Goal: Information Seeking & Learning: Check status

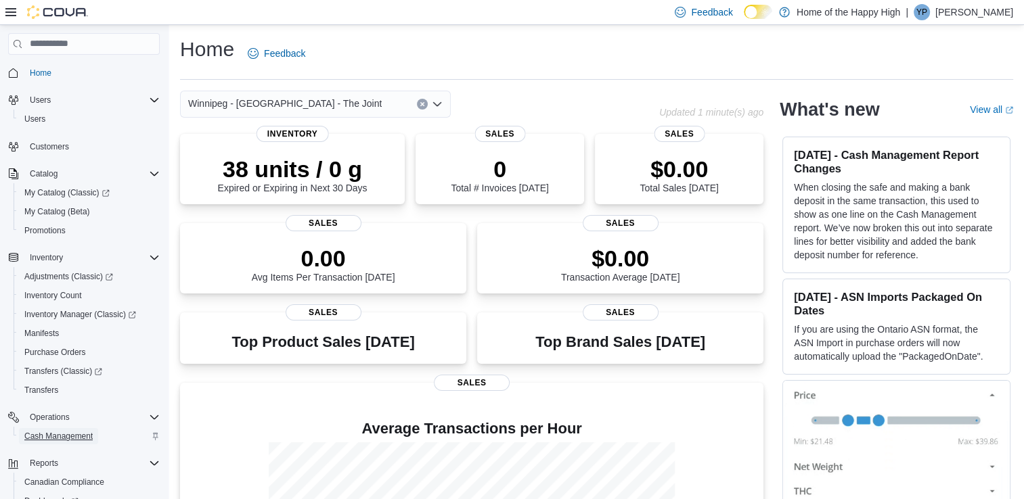
click at [60, 432] on span "Cash Management" at bounding box center [58, 436] width 68 height 11
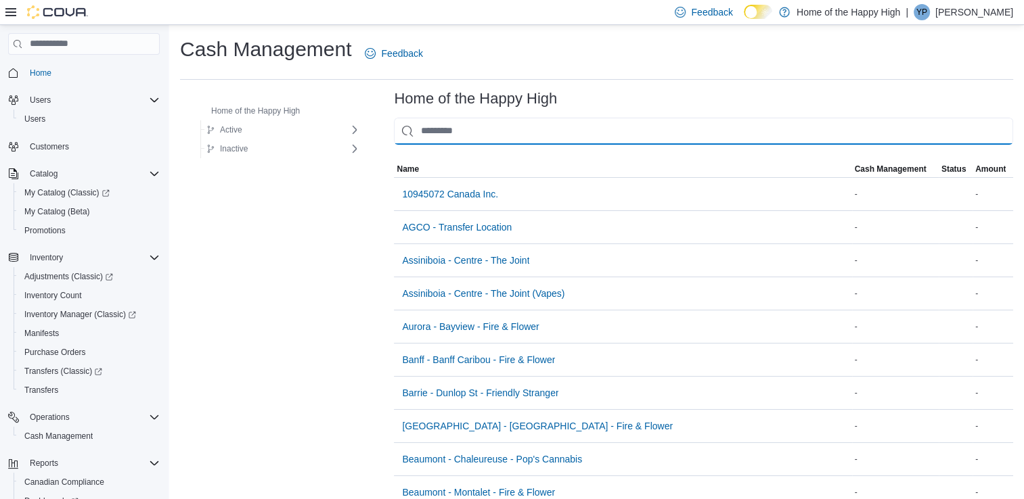
click at [420, 133] on input "This is a search bar. As you type, the results lower in the page will automatic…" at bounding box center [703, 131] width 619 height 27
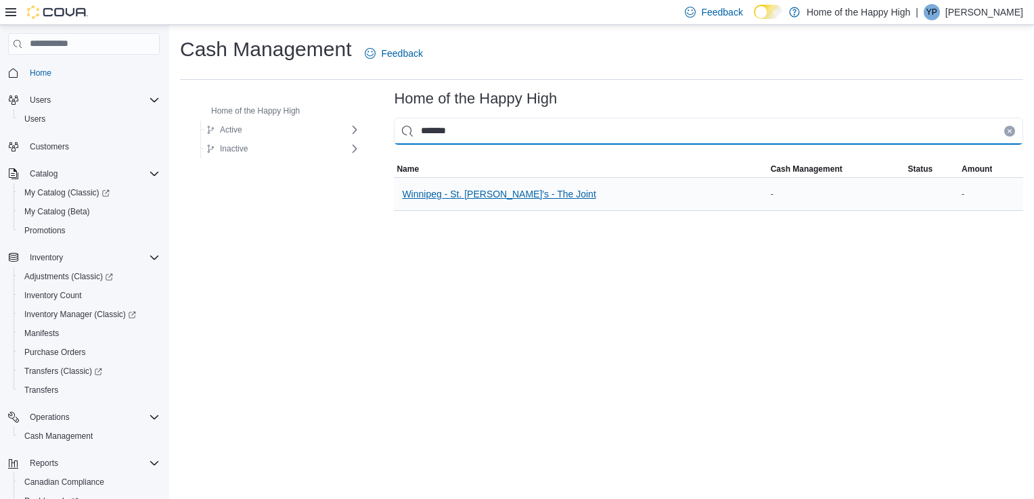
type input "*******"
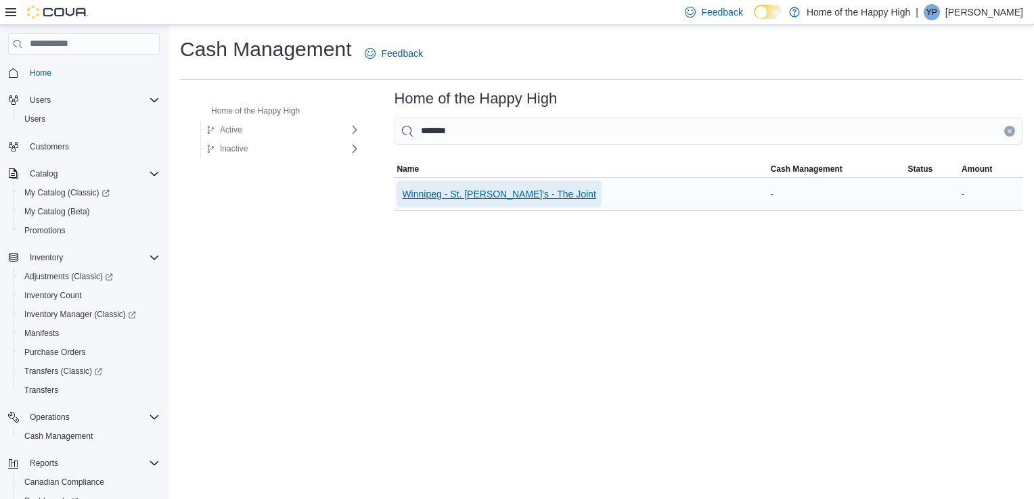
click at [432, 199] on span "Winnipeg - St. [PERSON_NAME]'s - The Joint" at bounding box center [499, 194] width 194 height 14
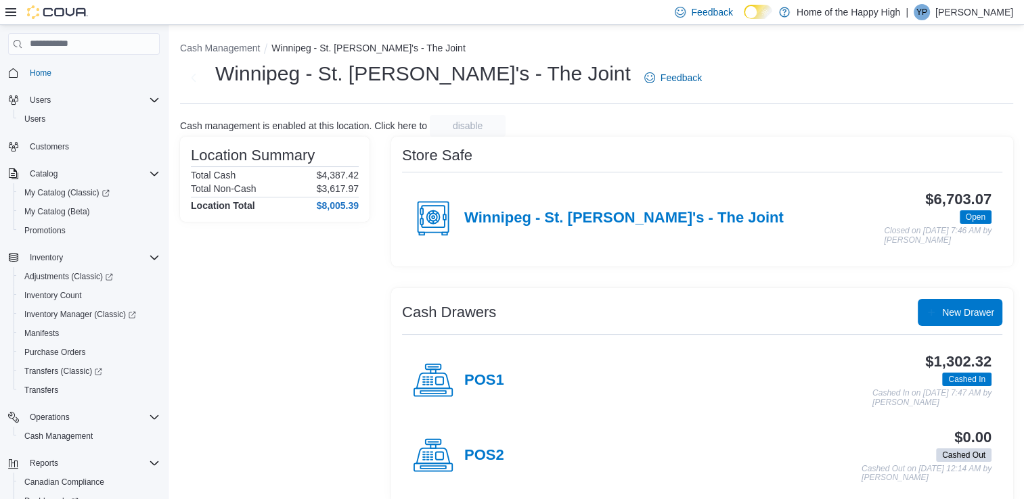
scroll to position [15, 0]
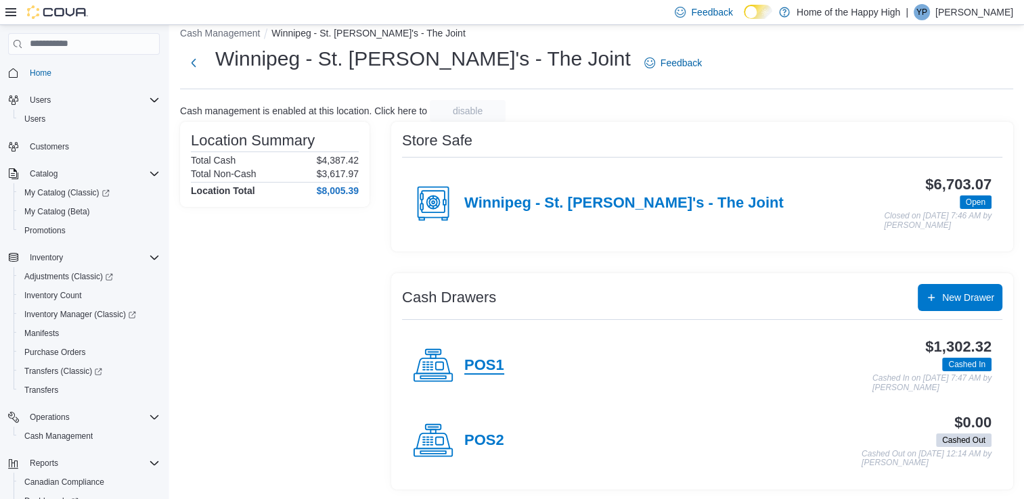
click at [488, 364] on h4 "POS1" at bounding box center [484, 366] width 40 height 18
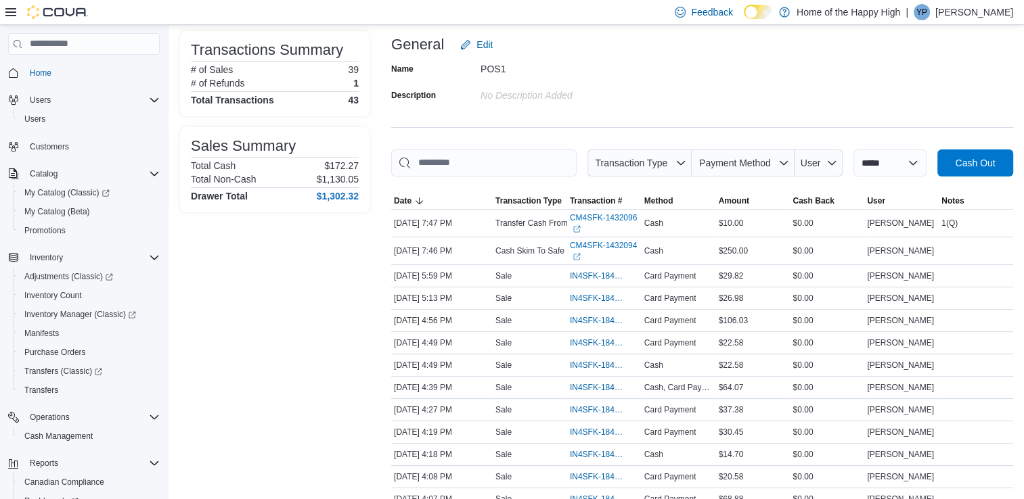
scroll to position [26, 0]
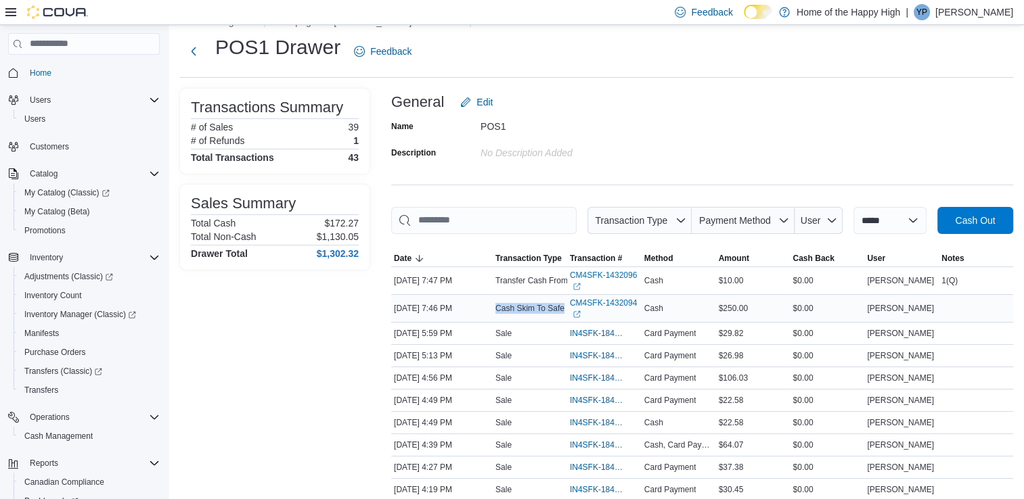
drag, startPoint x: 495, startPoint y: 305, endPoint x: 563, endPoint y: 313, distance: 68.8
click at [563, 313] on div "Cash Skim To Safe" at bounding box center [530, 308] width 74 height 16
drag, startPoint x: 563, startPoint y: 313, endPoint x: 725, endPoint y: 309, distance: 161.8
click at [725, 309] on span "$250.00" at bounding box center [733, 308] width 29 height 11
click at [657, 231] on span "Transaction Type" at bounding box center [639, 220] width 93 height 27
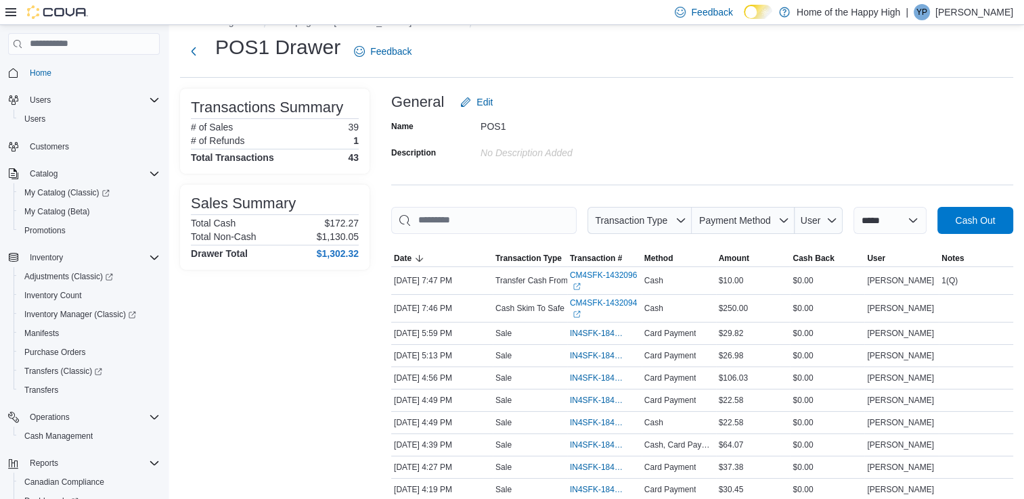
click at [658, 153] on div "No Description added" at bounding box center [571, 150] width 181 height 16
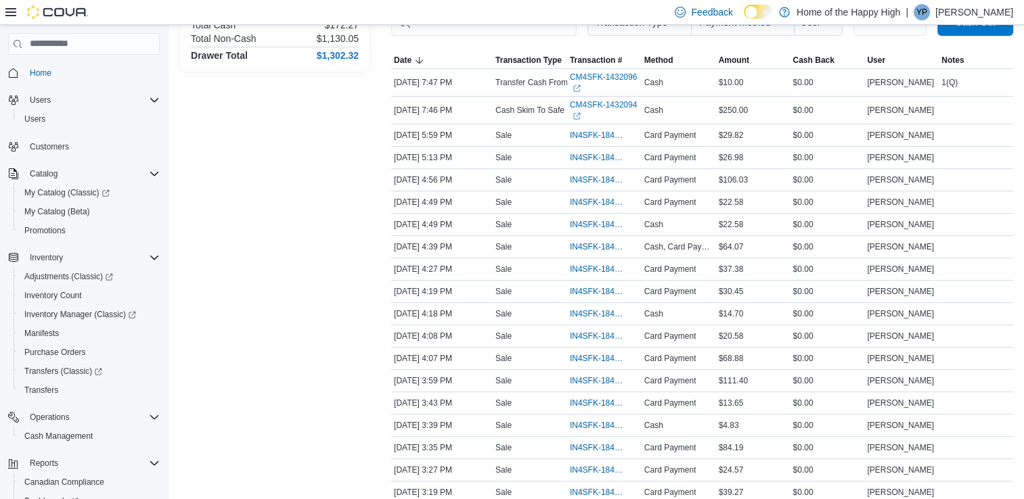
scroll to position [0, 0]
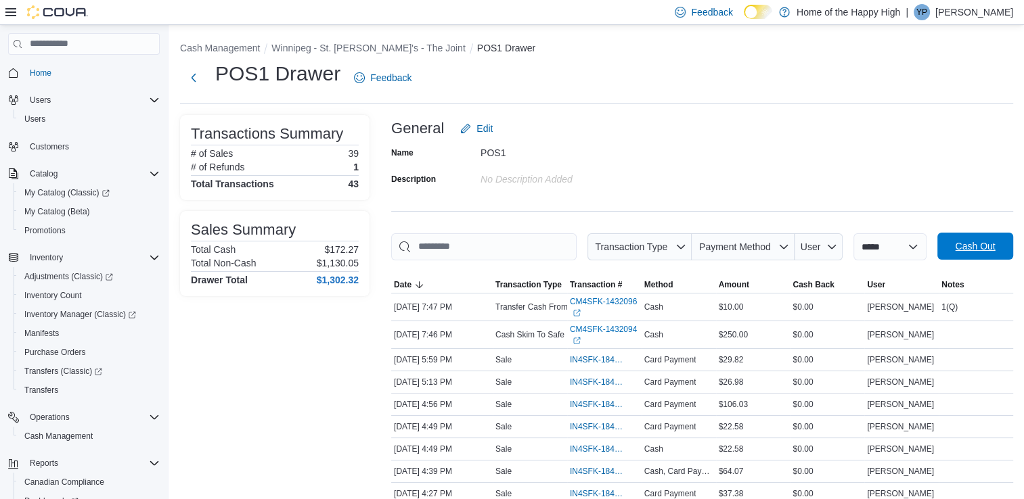
click at [983, 245] on span "Cash Out" at bounding box center [975, 247] width 40 height 14
click at [342, 51] on button "Winnipeg - St. [PERSON_NAME]'s - The Joint" at bounding box center [368, 48] width 194 height 11
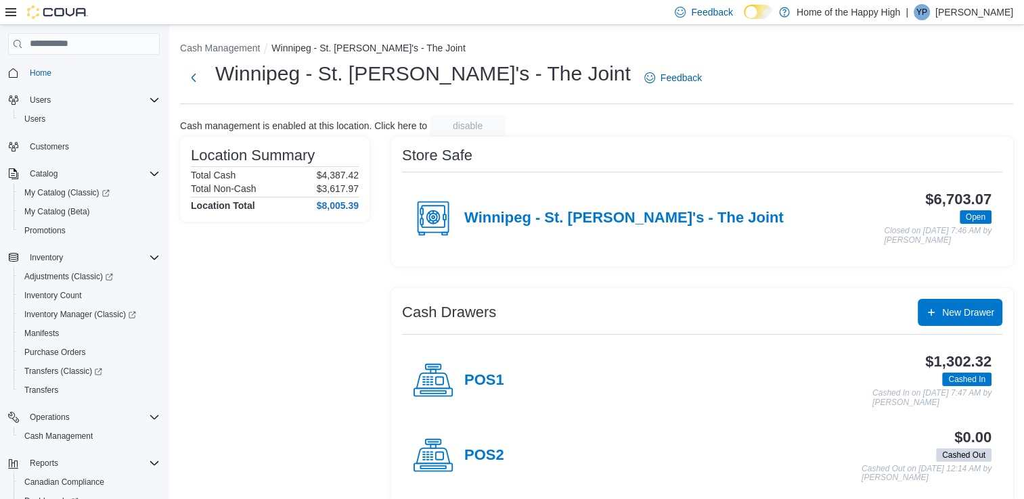
scroll to position [15, 0]
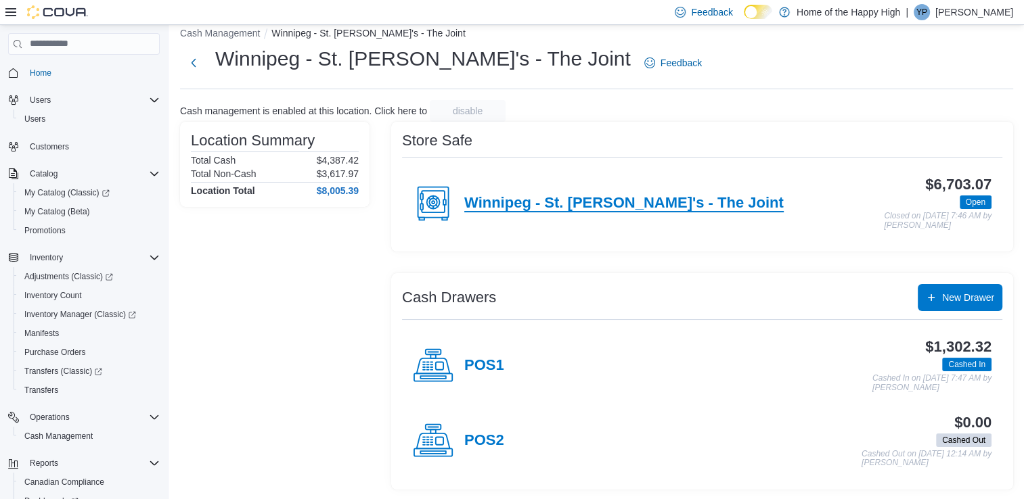
click at [539, 201] on h4 "Winnipeg - St. [PERSON_NAME]'s - The Joint" at bounding box center [623, 204] width 319 height 18
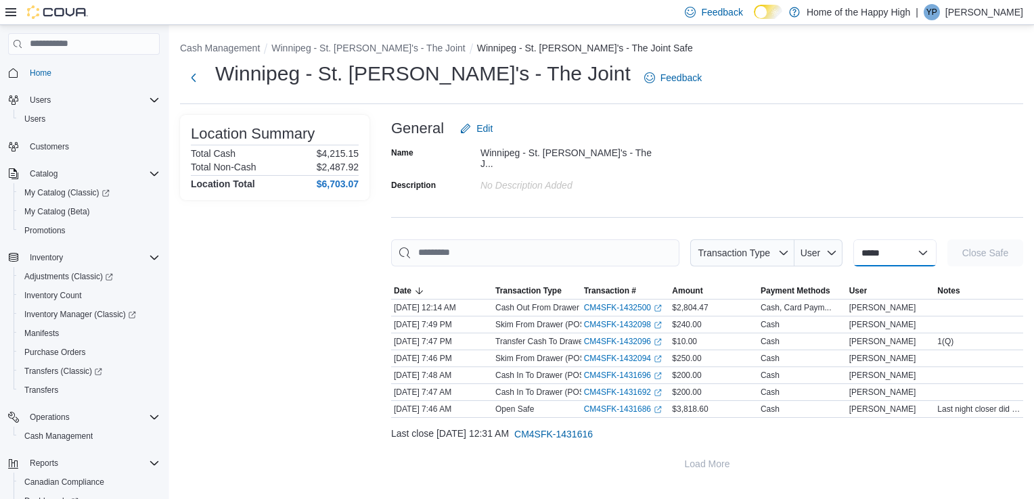
click at [876, 251] on select "**********" at bounding box center [894, 253] width 83 height 27
click at [872, 188] on div "Name Winnipeg - St. Mary's - The J... Description No Description added" at bounding box center [707, 168] width 632 height 53
click at [182, 81] on button "Next" at bounding box center [193, 77] width 27 height 27
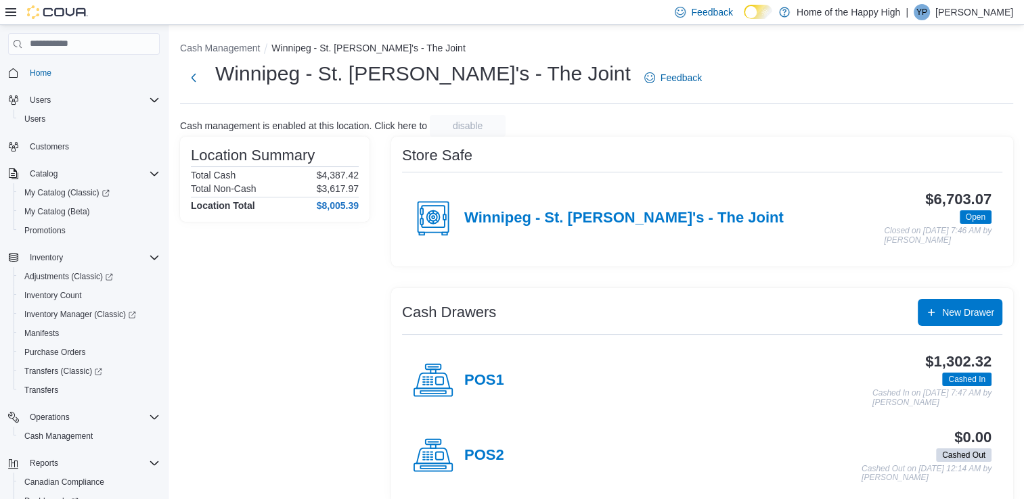
scroll to position [15, 0]
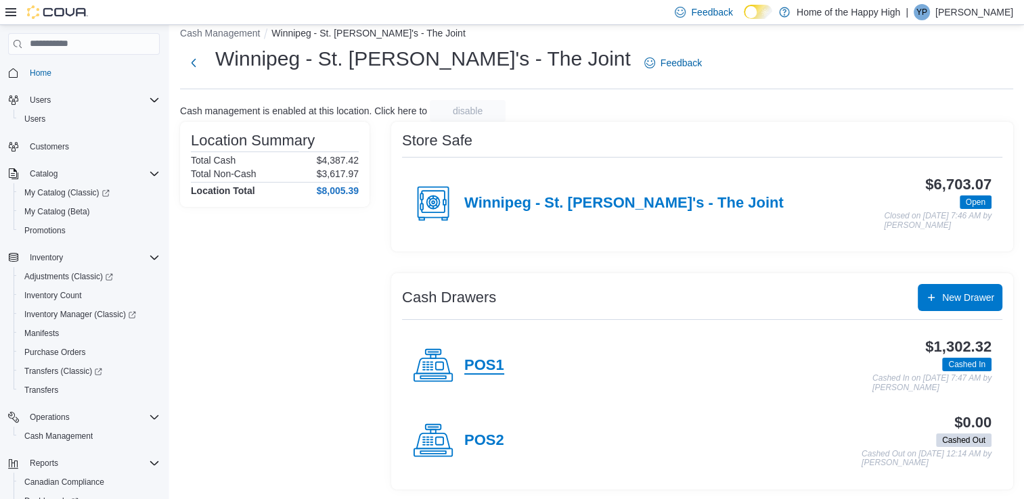
click at [490, 365] on h4 "POS1" at bounding box center [484, 366] width 40 height 18
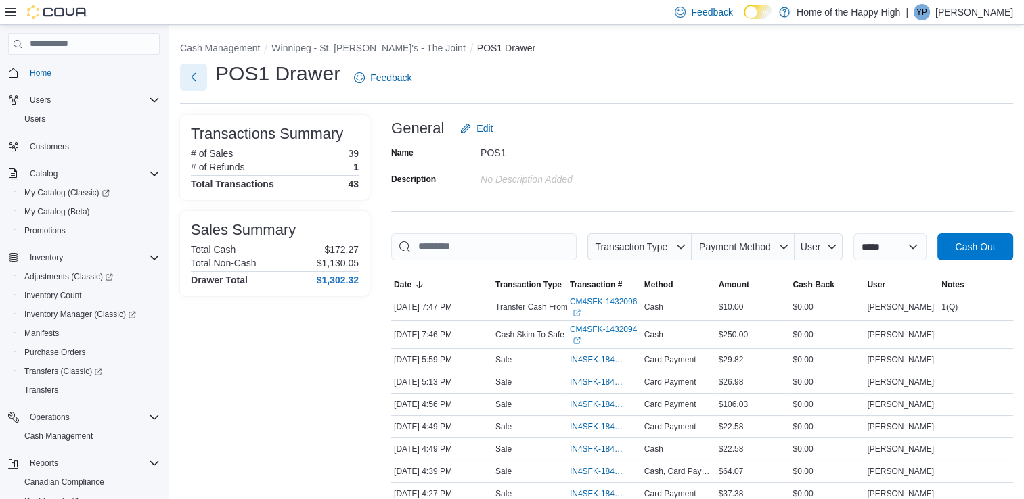
click at [196, 80] on button "Next" at bounding box center [193, 77] width 27 height 27
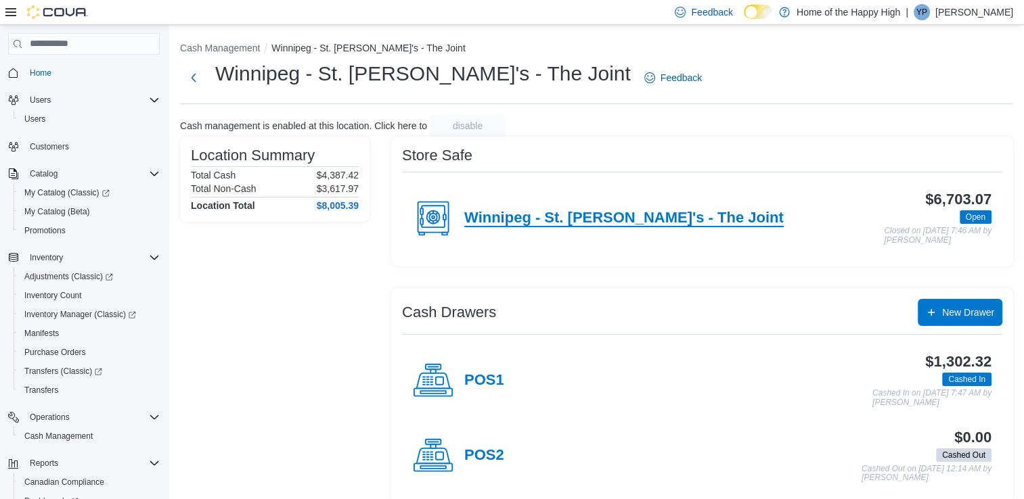
click at [548, 225] on h4 "Winnipeg - St. [PERSON_NAME]'s - The Joint" at bounding box center [623, 219] width 319 height 18
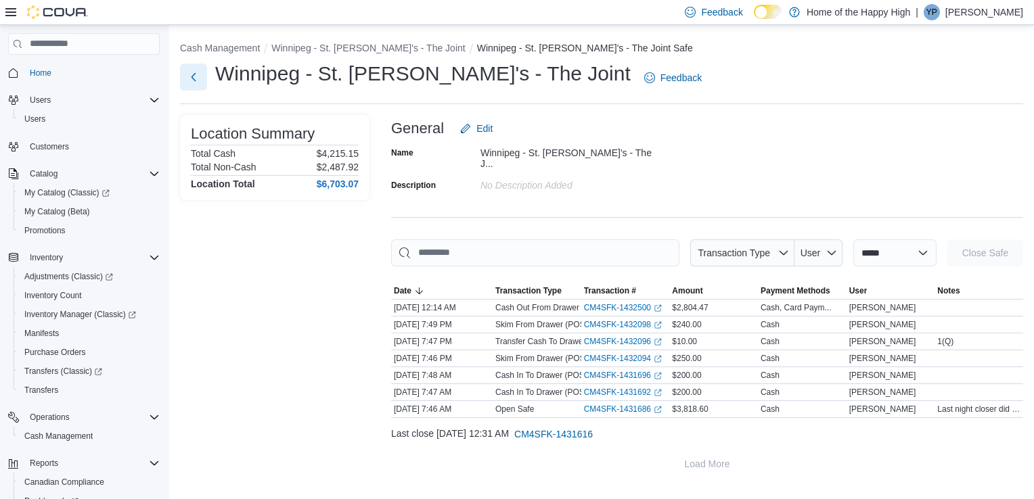
click at [198, 74] on button "Next" at bounding box center [193, 77] width 27 height 27
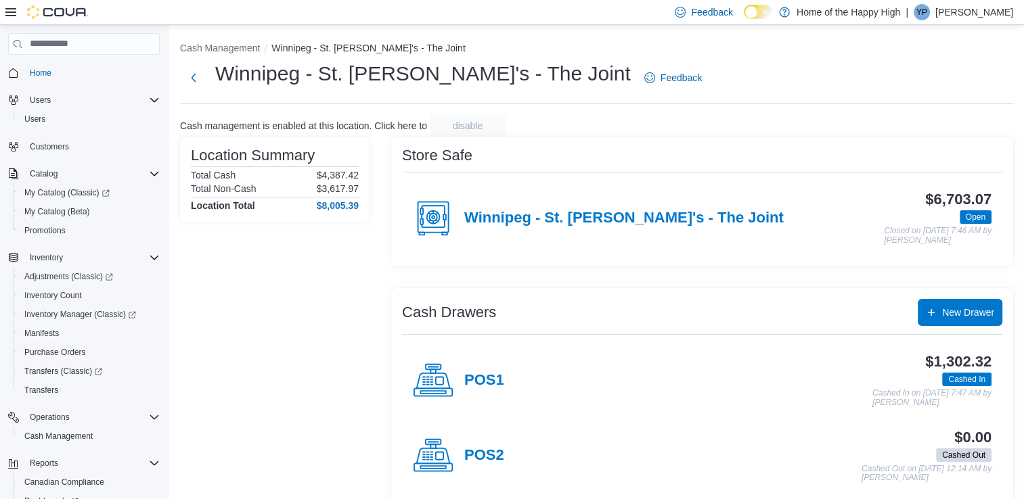
scroll to position [15, 0]
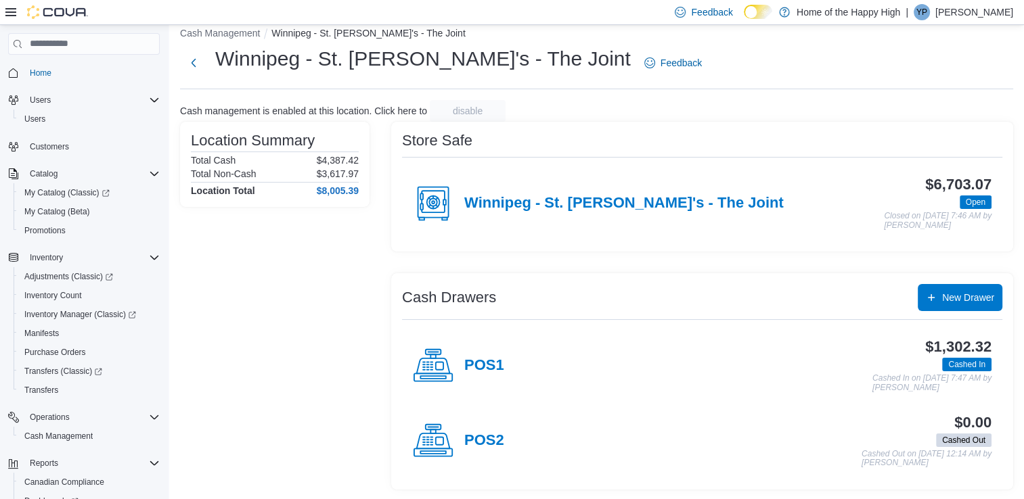
click at [483, 375] on div "POS1" at bounding box center [458, 366] width 91 height 41
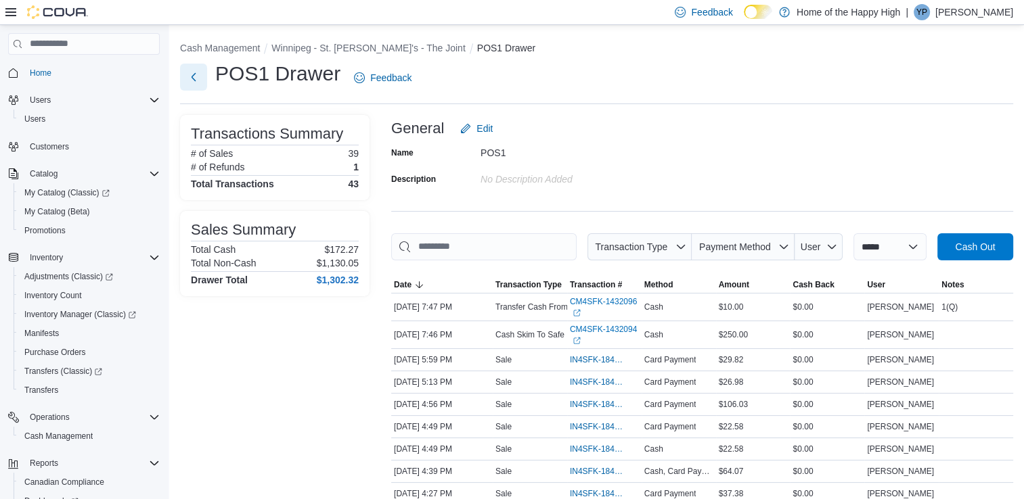
click at [190, 80] on button "Next" at bounding box center [193, 77] width 27 height 27
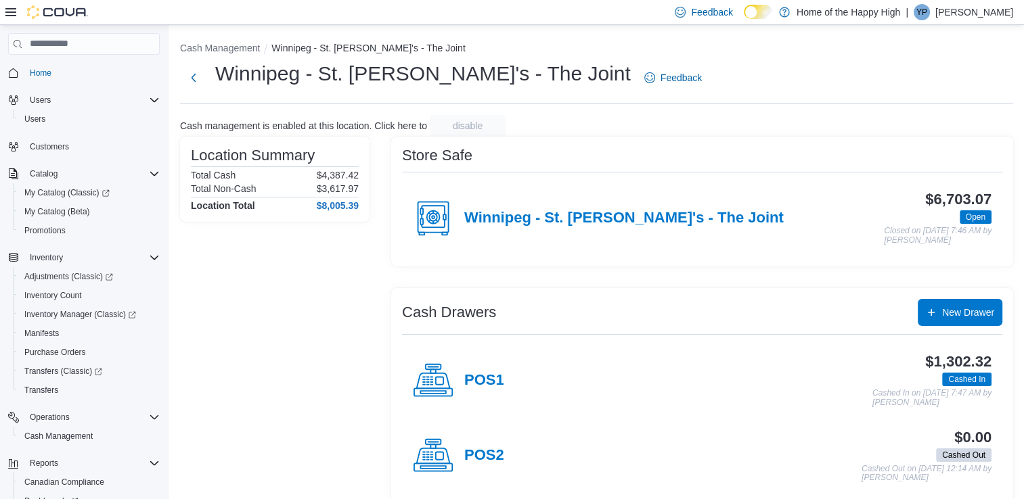
scroll to position [15, 0]
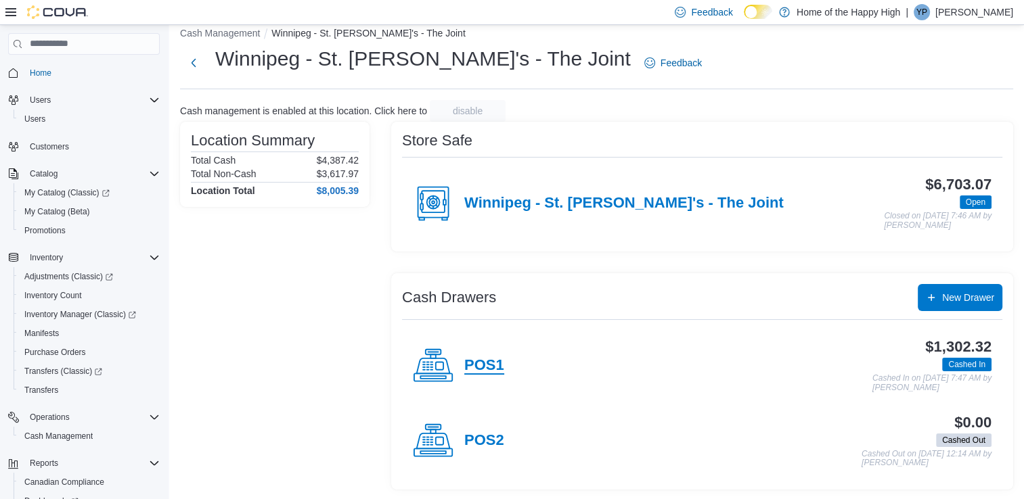
click at [487, 361] on h4 "POS1" at bounding box center [484, 366] width 40 height 18
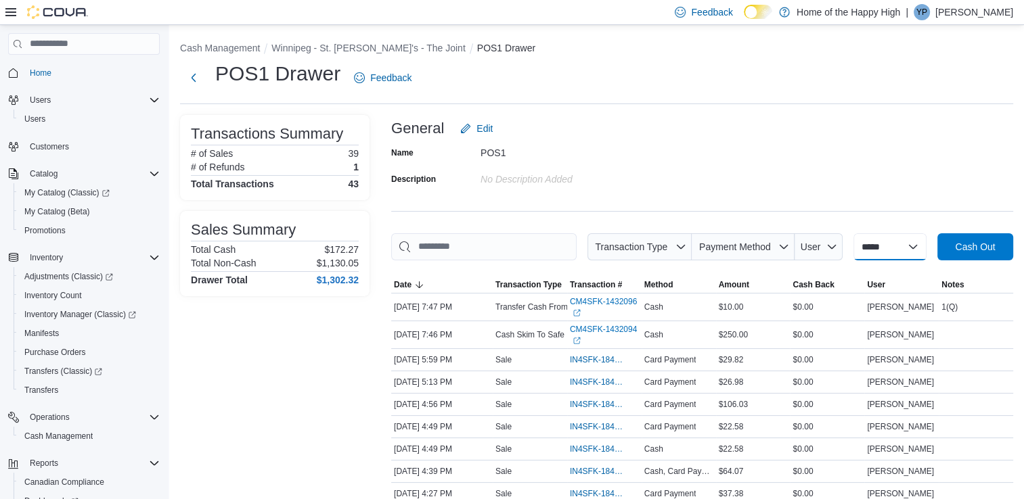
click at [888, 245] on select "**********" at bounding box center [889, 246] width 73 height 27
click at [663, 248] on span "Transaction Type" at bounding box center [631, 247] width 72 height 11
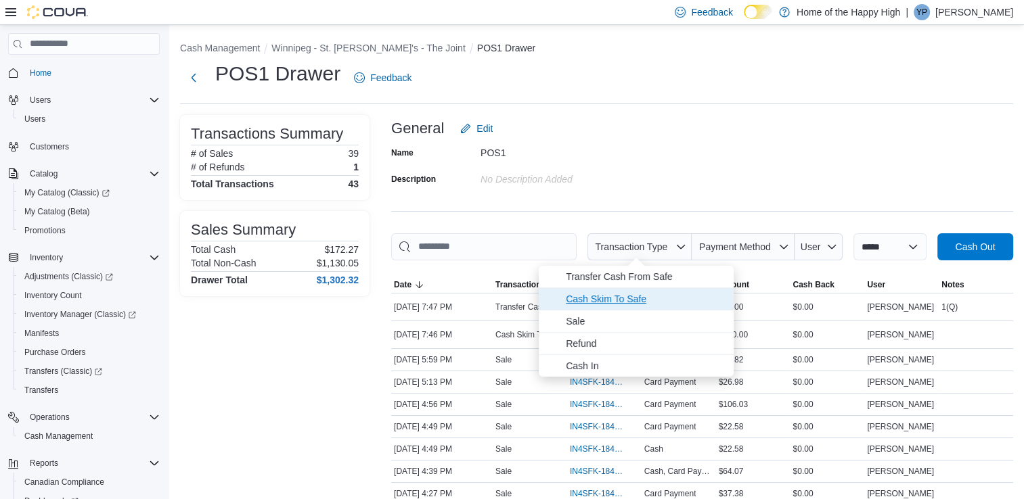
click at [601, 300] on span "Cash Skim To Safe" at bounding box center [646, 299] width 160 height 16
type input "**********"
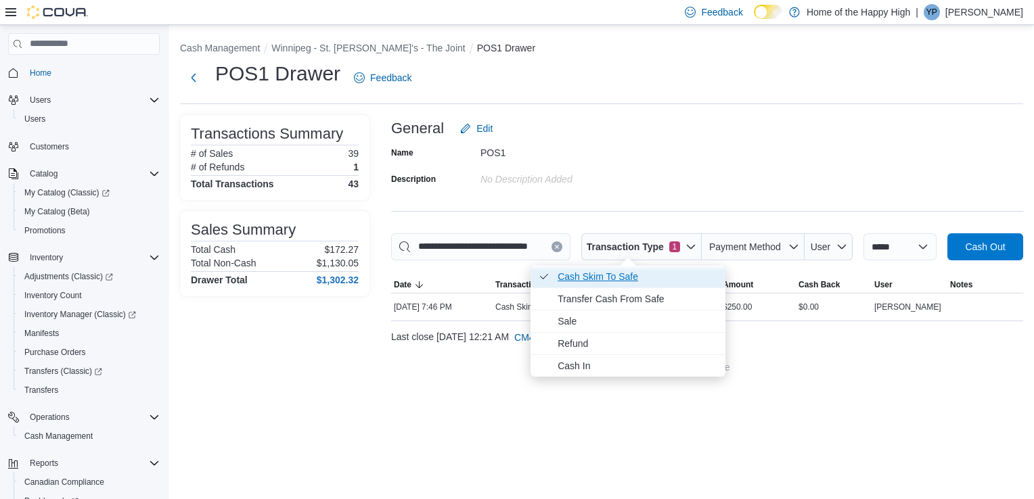
click at [607, 280] on span "Cash Skim To Safe . Checked option." at bounding box center [638, 277] width 160 height 16
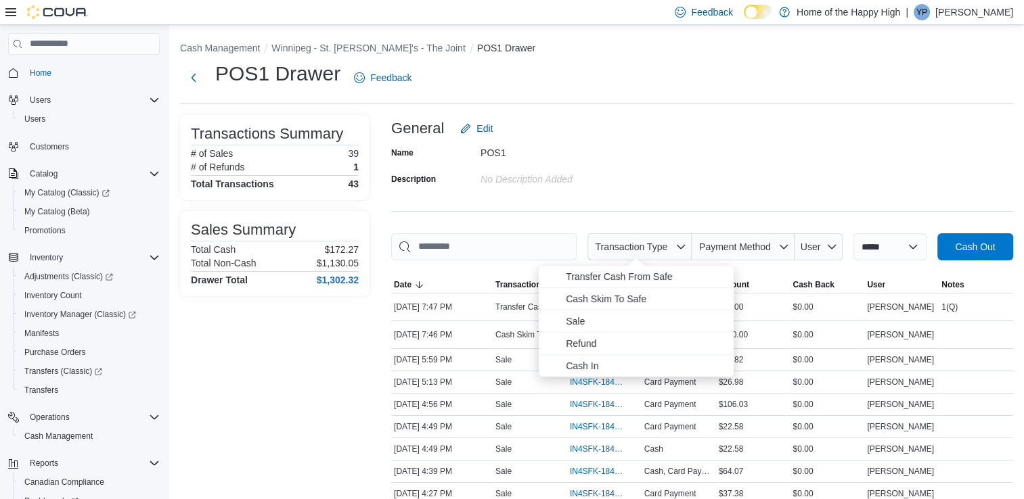
click at [607, 280] on span "Transfer Cash From Safe" at bounding box center [646, 277] width 160 height 16
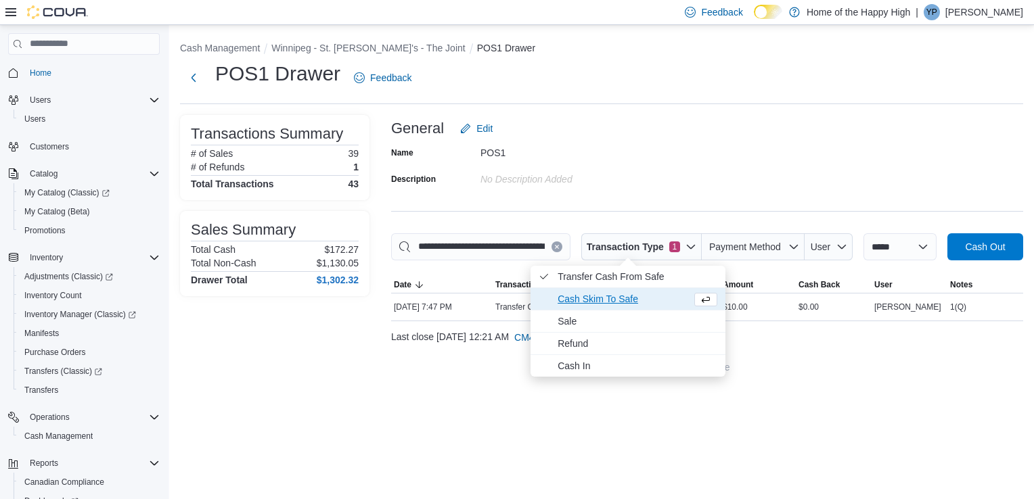
click at [596, 298] on span "Cash Skim To Safe" at bounding box center [622, 299] width 129 height 16
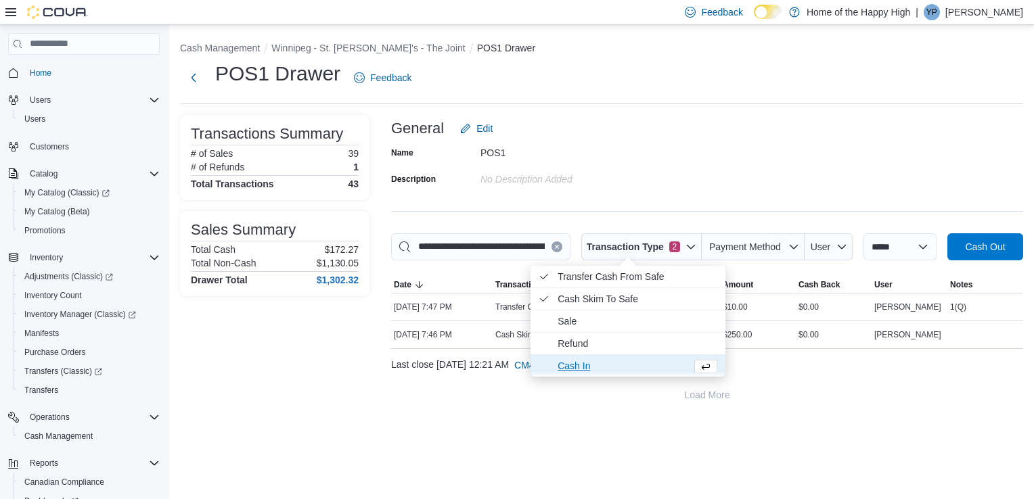
click at [571, 363] on span "Cash In" at bounding box center [622, 366] width 129 height 16
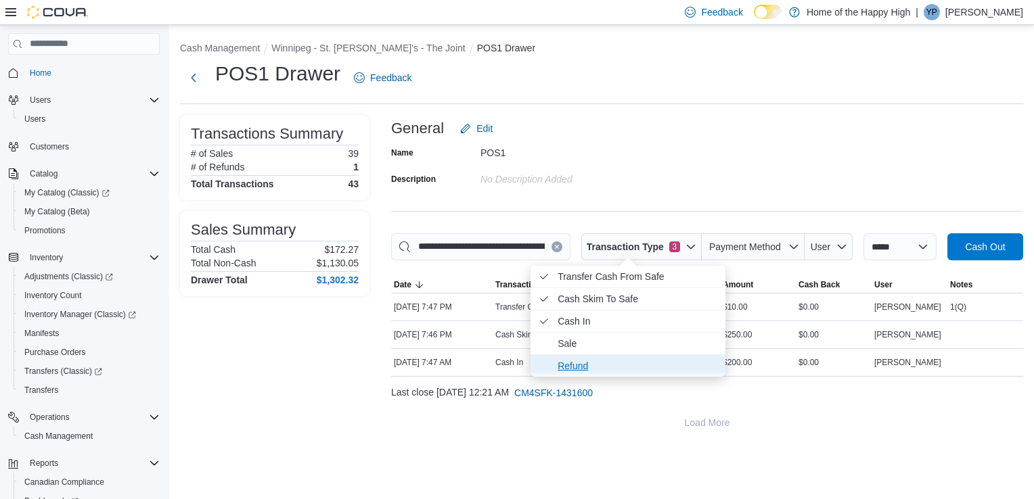
click at [571, 365] on span "Refund" at bounding box center [638, 366] width 160 height 16
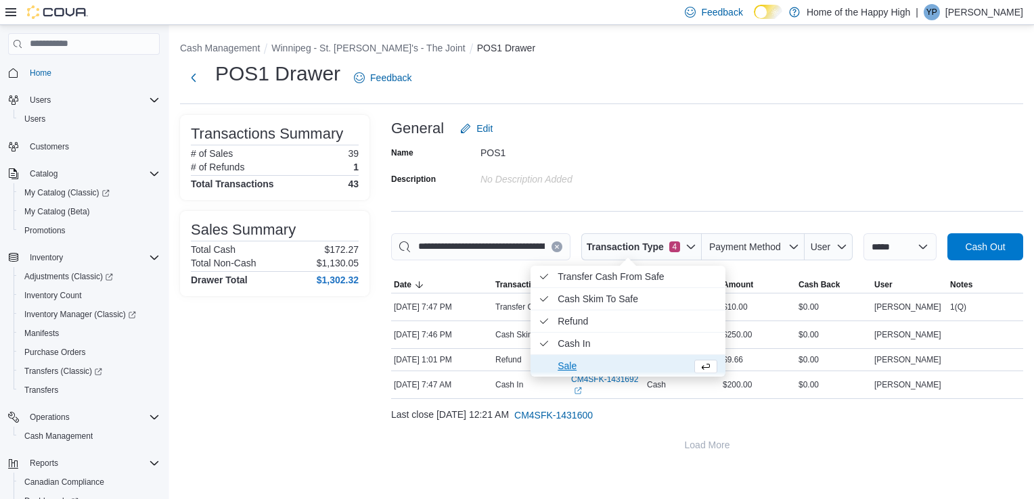
click at [569, 361] on span "Sale" at bounding box center [622, 366] width 129 height 16
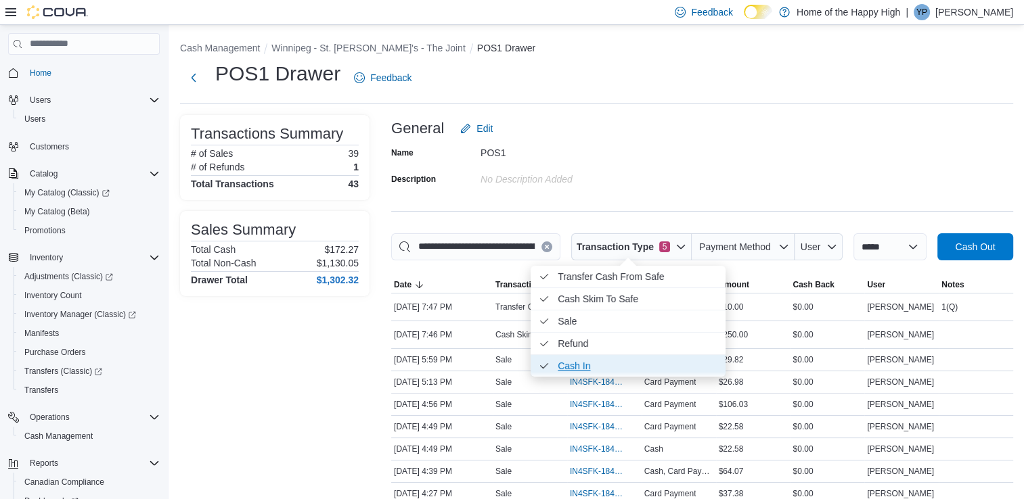
click at [569, 361] on span "Cash In . Checked option." at bounding box center [638, 366] width 160 height 16
click at [569, 361] on span "Cash In" at bounding box center [622, 366] width 129 height 16
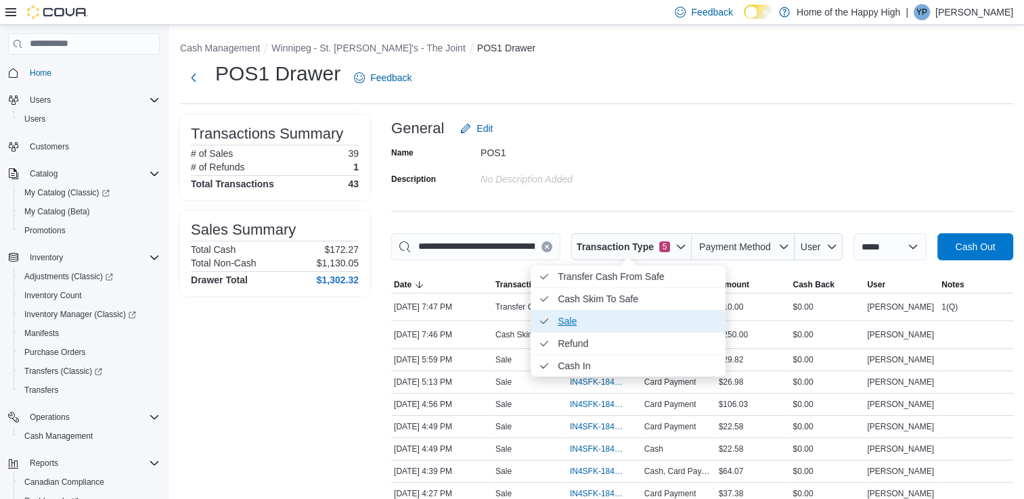
click at [560, 329] on span "Sale . Checked option." at bounding box center [638, 321] width 160 height 16
type input "**********"
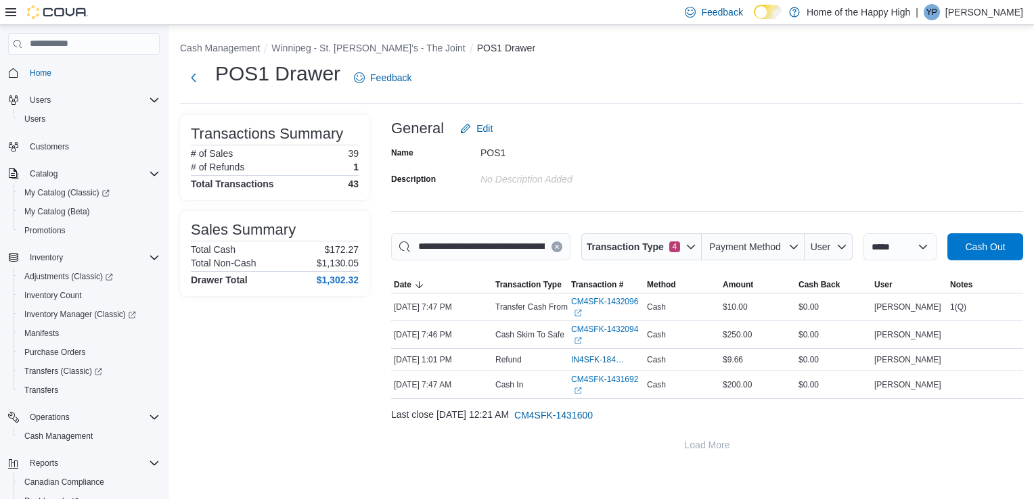
click at [349, 351] on div "Transactions Summary # of Sales 39 # of Refunds 1 Total Transactions 43 Sales S…" at bounding box center [275, 287] width 190 height 344
click at [185, 80] on button "Next" at bounding box center [193, 77] width 27 height 27
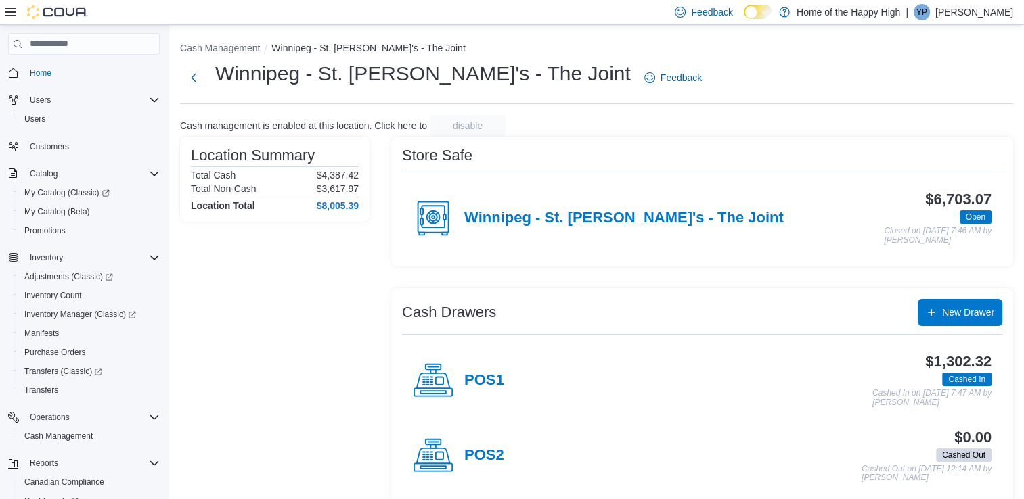
scroll to position [15, 0]
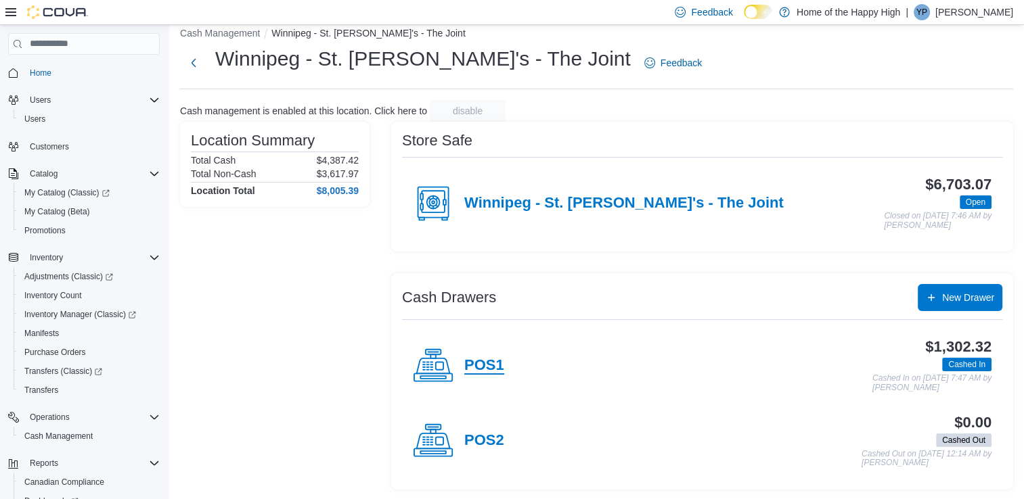
click at [474, 359] on h4 "POS1" at bounding box center [484, 366] width 40 height 18
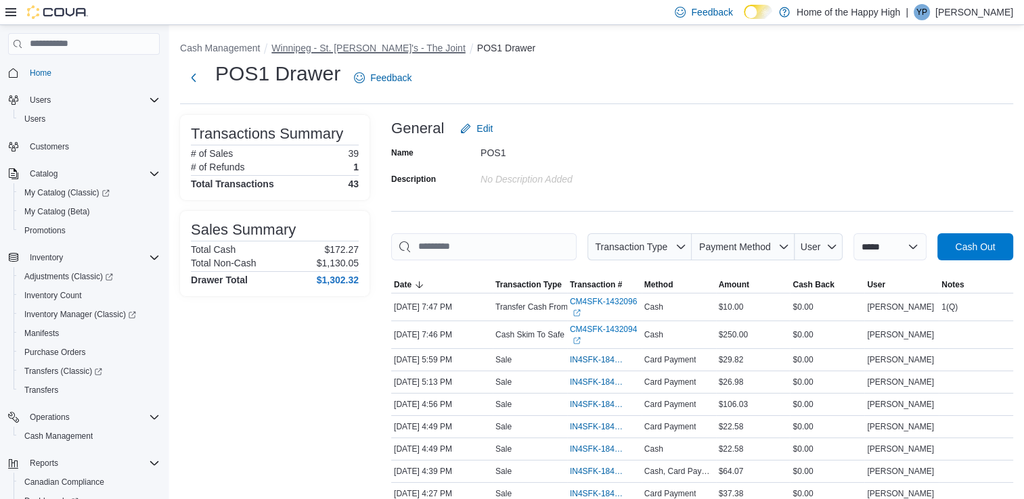
click at [359, 47] on button "Winnipeg - St. [PERSON_NAME]'s - The Joint" at bounding box center [368, 48] width 194 height 11
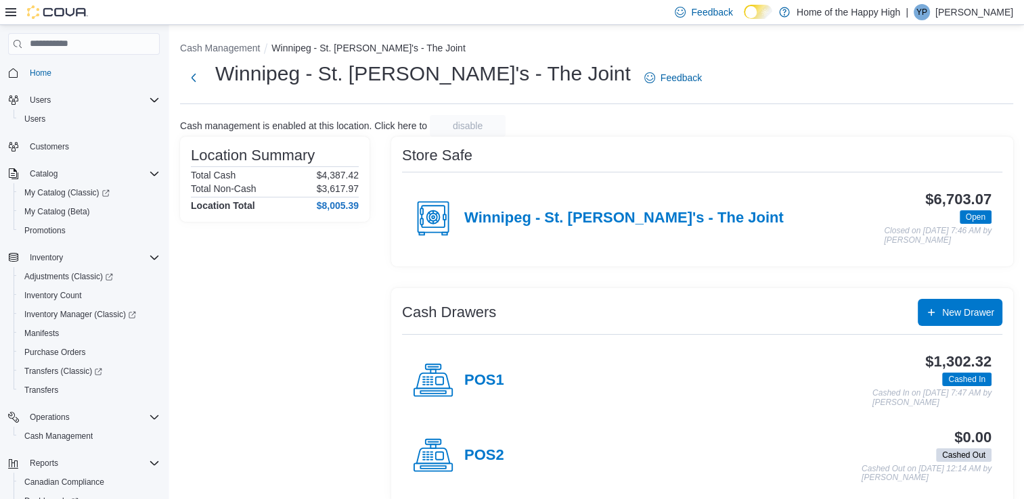
scroll to position [15, 0]
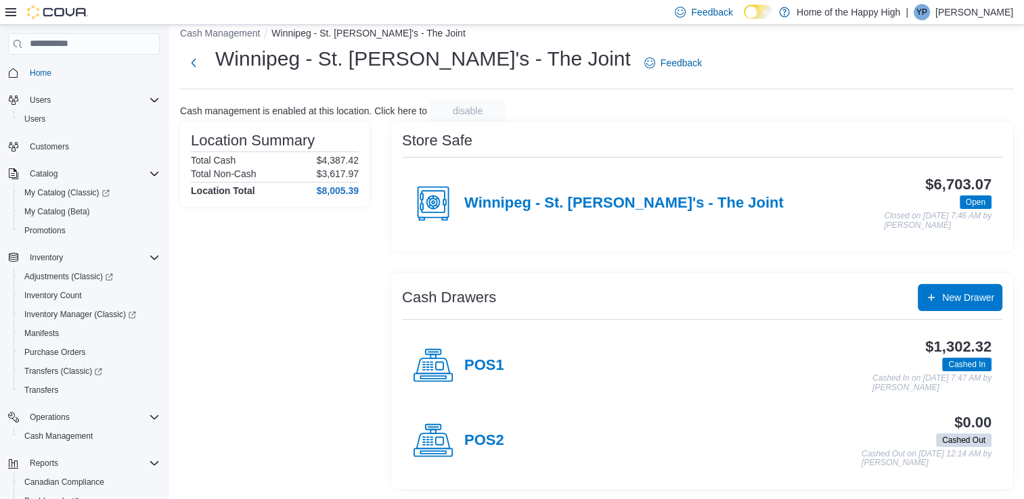
click at [489, 353] on div "POS1" at bounding box center [458, 366] width 91 height 41
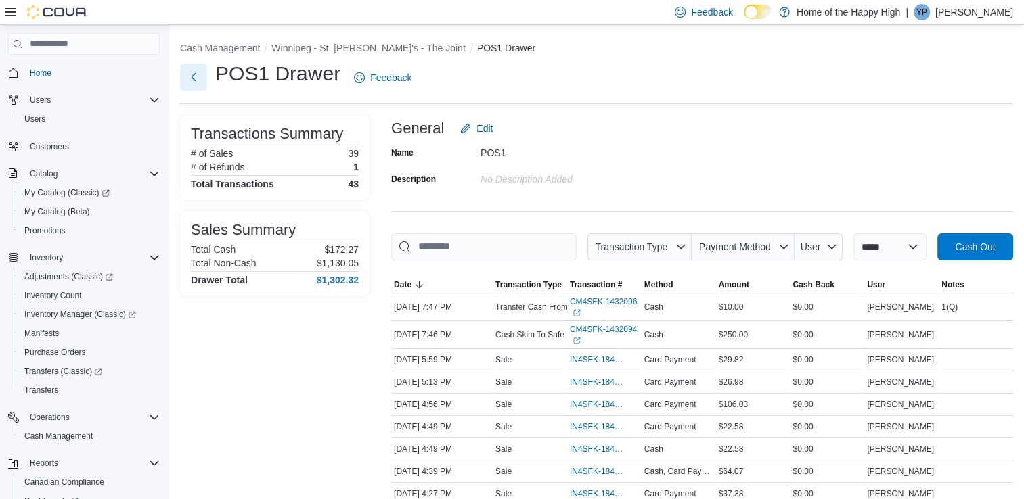
click at [187, 79] on button "Next" at bounding box center [193, 77] width 27 height 27
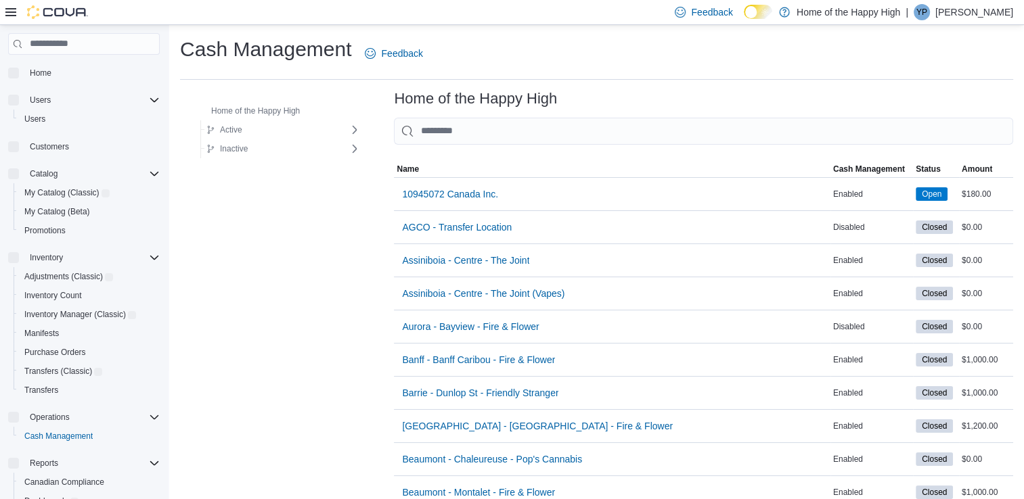
click at [6, 11] on icon at bounding box center [10, 12] width 11 height 11
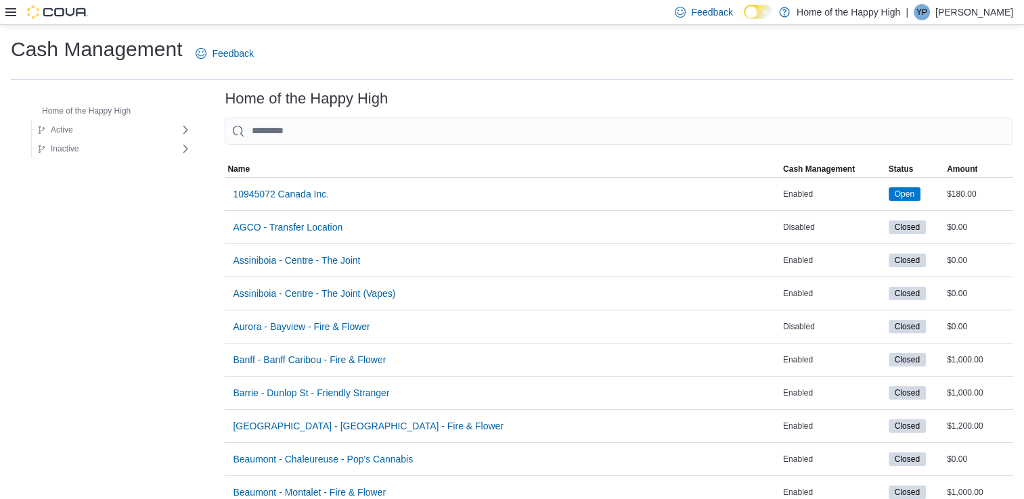
click at [11, 13] on icon at bounding box center [10, 12] width 11 height 11
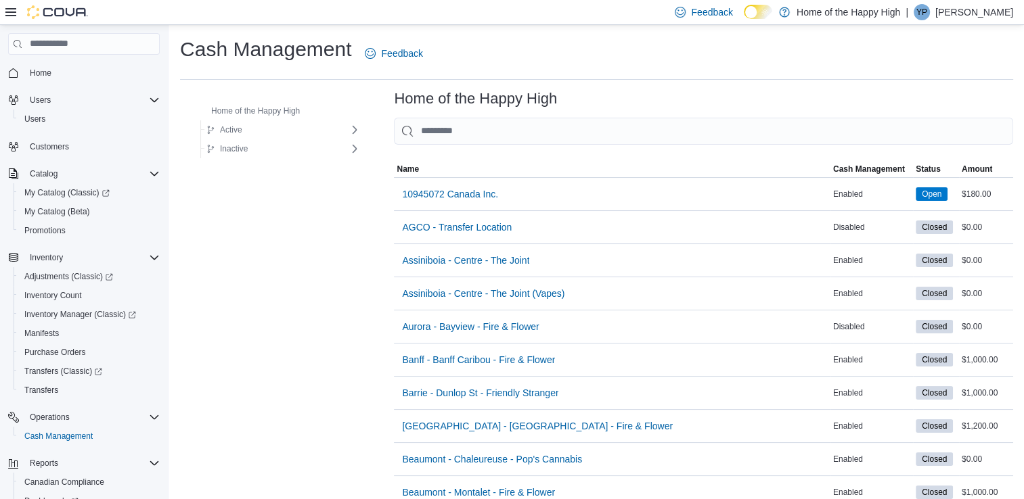
scroll to position [110, 0]
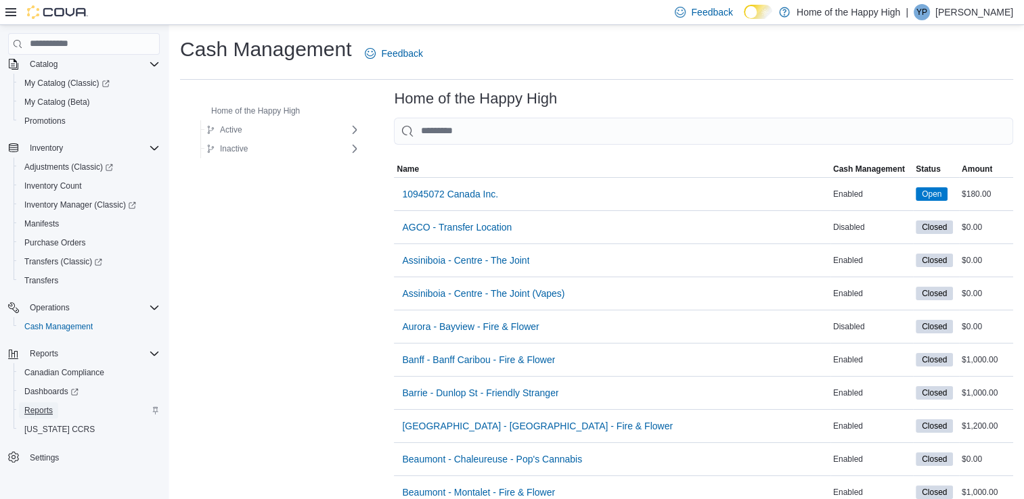
click at [35, 407] on span "Reports" at bounding box center [38, 410] width 28 height 11
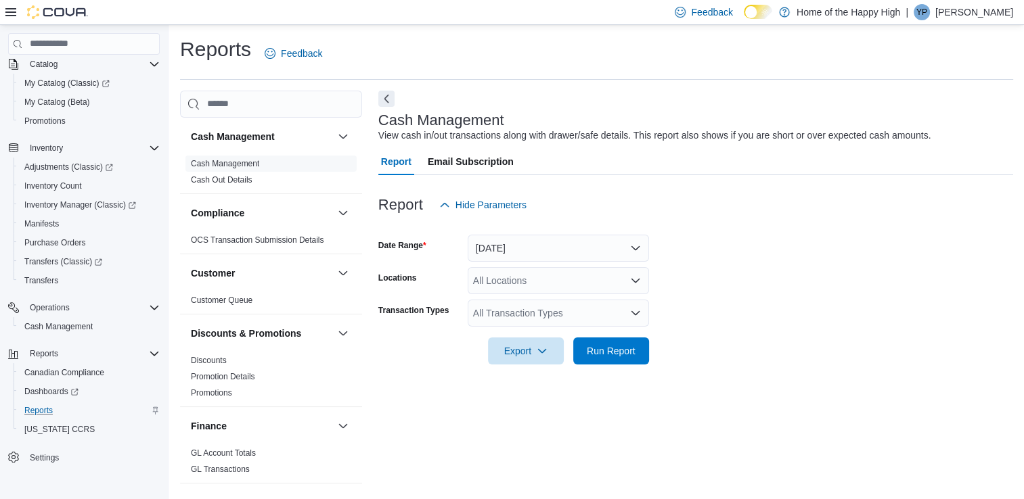
scroll to position [3, 0]
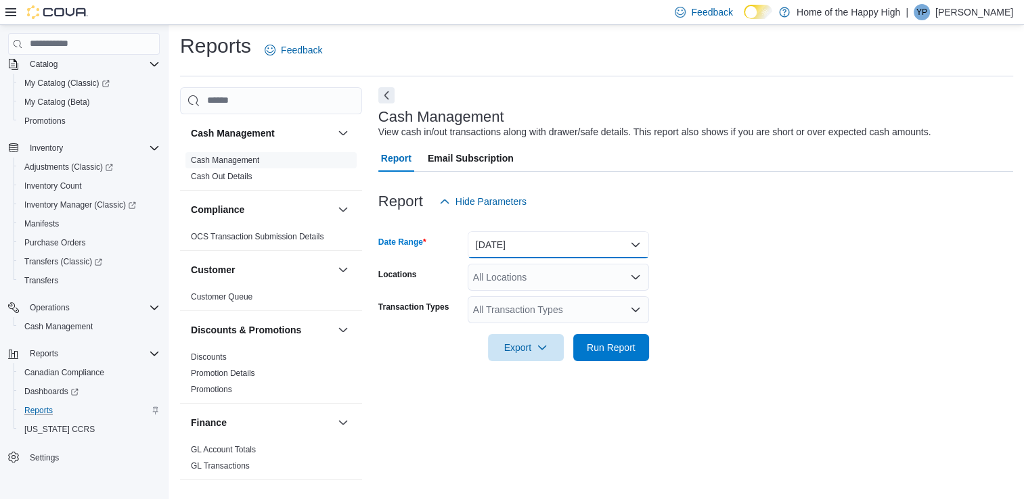
click at [556, 250] on button "Today" at bounding box center [558, 244] width 181 height 27
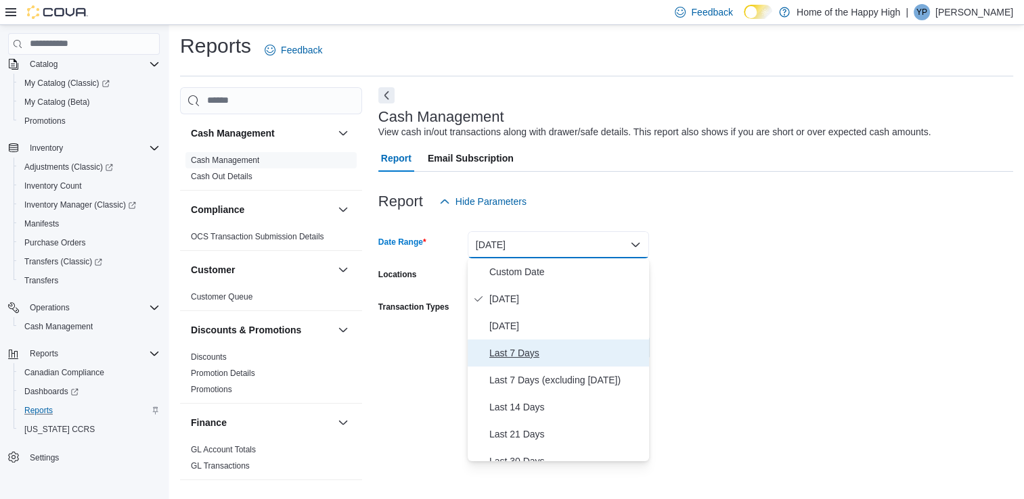
click at [513, 353] on span "Last 7 Days" at bounding box center [566, 353] width 154 height 16
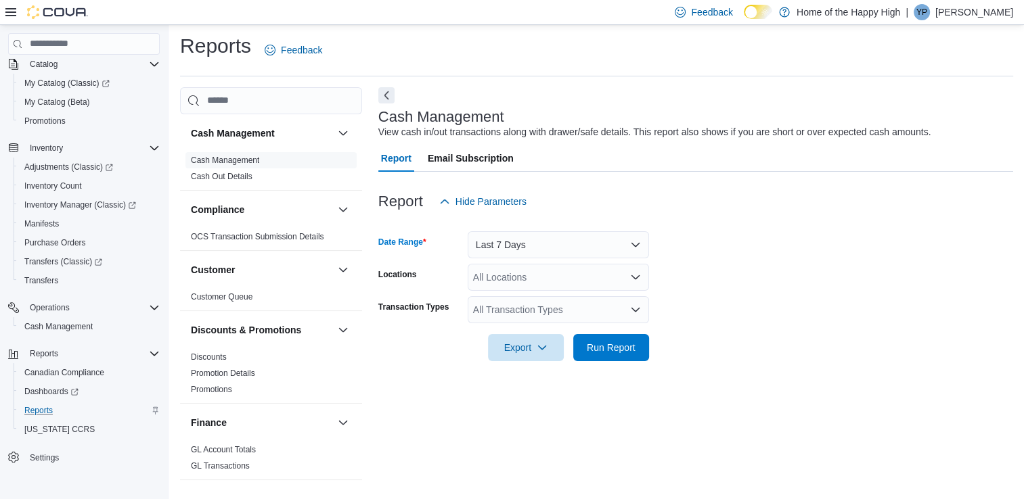
click at [774, 305] on form "Date Range Last 7 Days Locations All Locations Transaction Types All Transactio…" at bounding box center [695, 288] width 635 height 146
click at [585, 250] on button "Last 7 Days" at bounding box center [558, 244] width 181 height 27
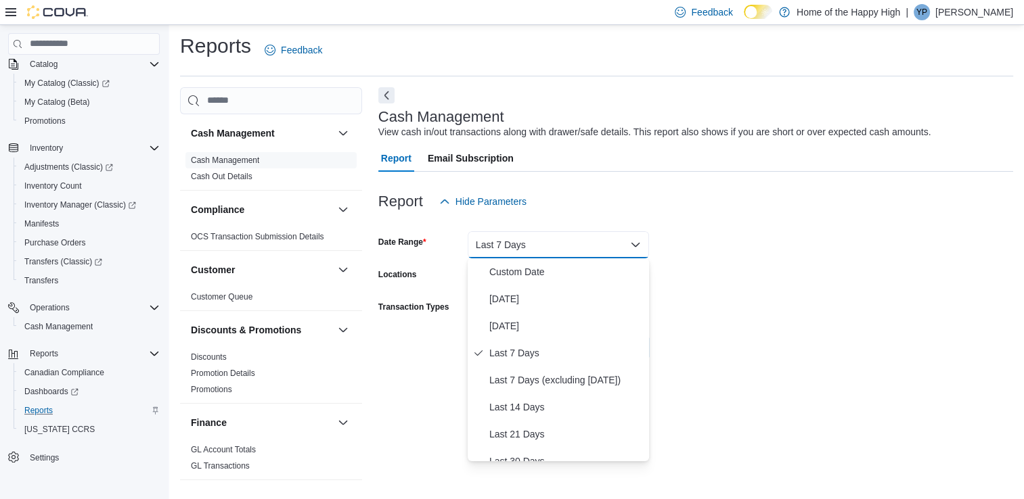
click at [719, 226] on div at bounding box center [695, 223] width 635 height 16
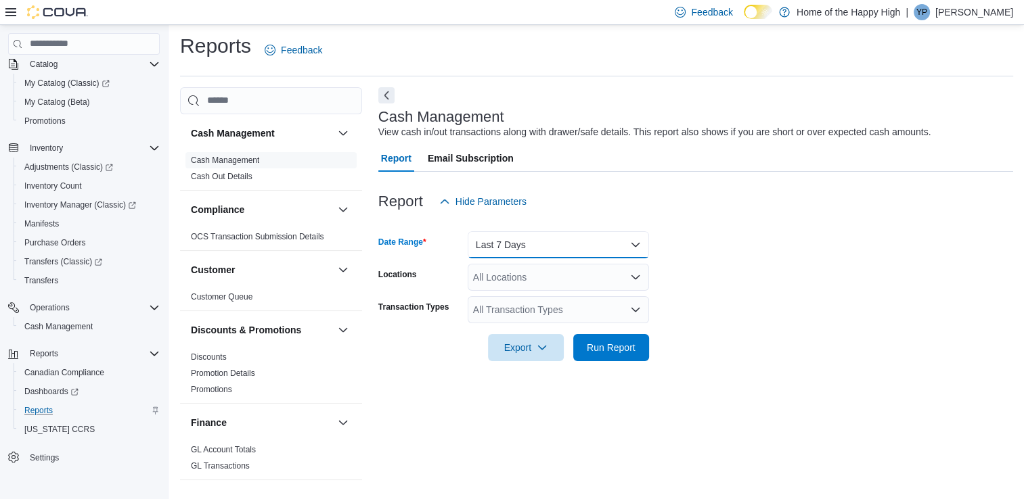
click at [577, 241] on button "Last 7 Days" at bounding box center [558, 244] width 181 height 27
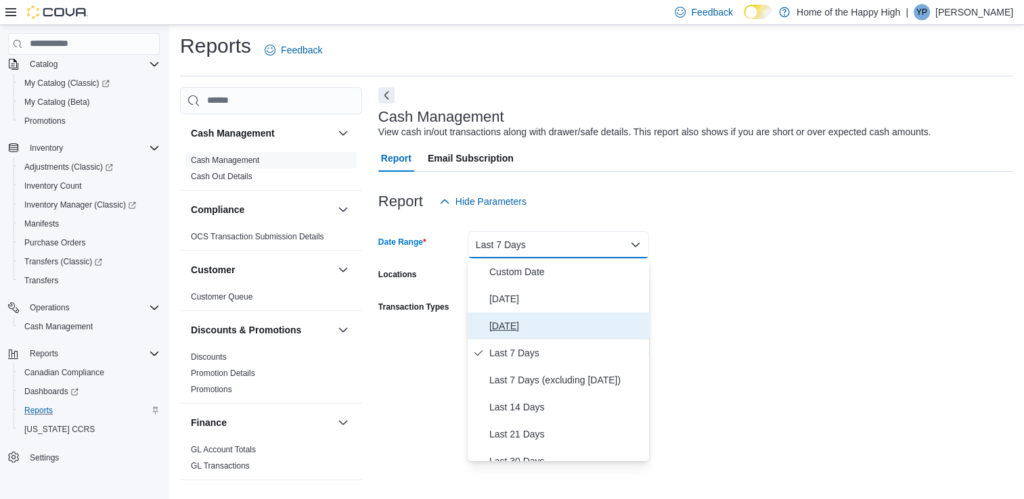
click at [506, 322] on span "Yesterday" at bounding box center [566, 326] width 154 height 16
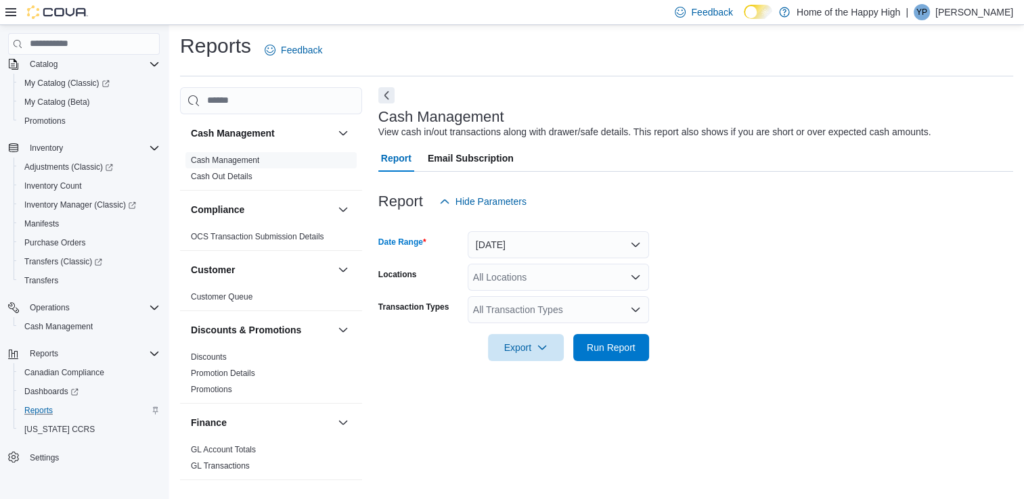
click at [566, 271] on div "All Locations" at bounding box center [558, 277] width 181 height 27
type input "****"
click at [556, 298] on span "Winnipeg - St. [PERSON_NAME]'s - The Joint" at bounding box center [614, 301] width 194 height 14
click at [719, 324] on div at bounding box center [695, 329] width 635 height 11
click at [623, 347] on span "Run Report" at bounding box center [611, 347] width 49 height 14
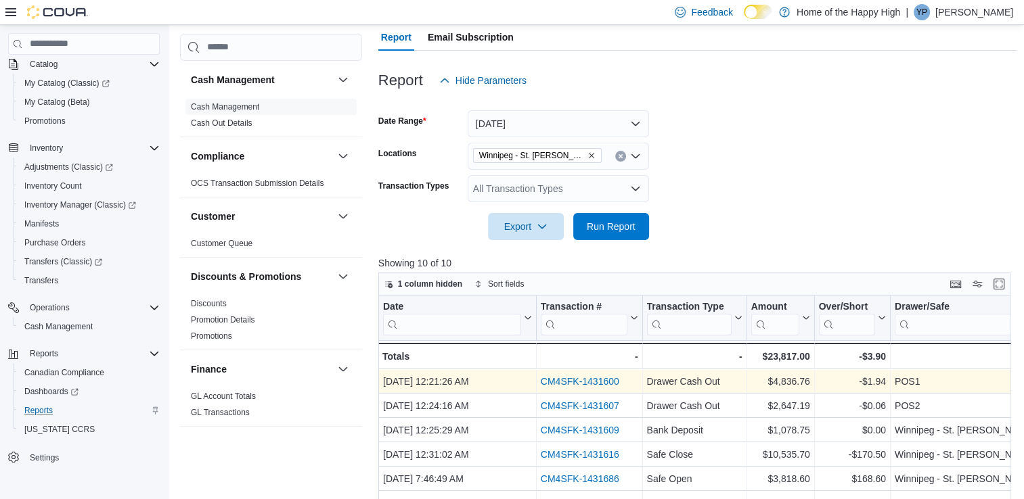
scroll to position [123, 0]
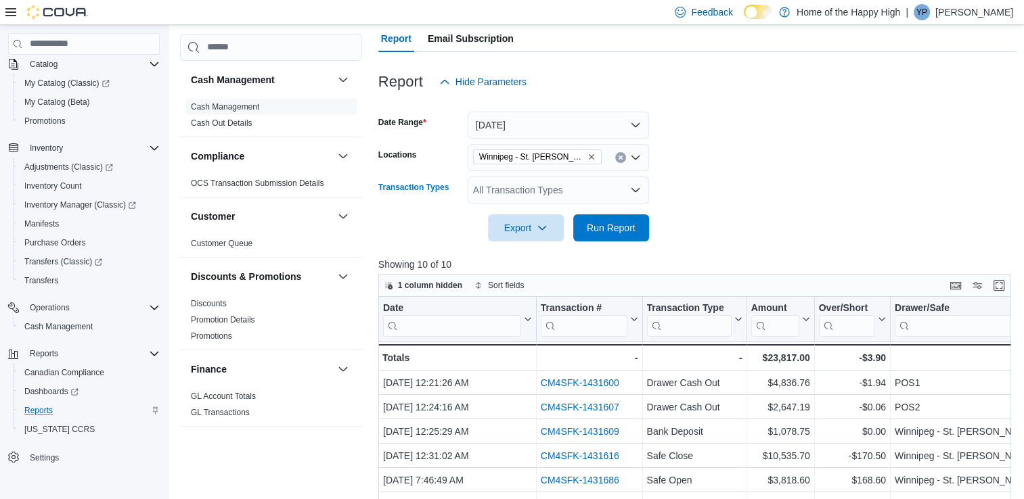
click at [548, 191] on div "All Transaction Types" at bounding box center [558, 190] width 181 height 27
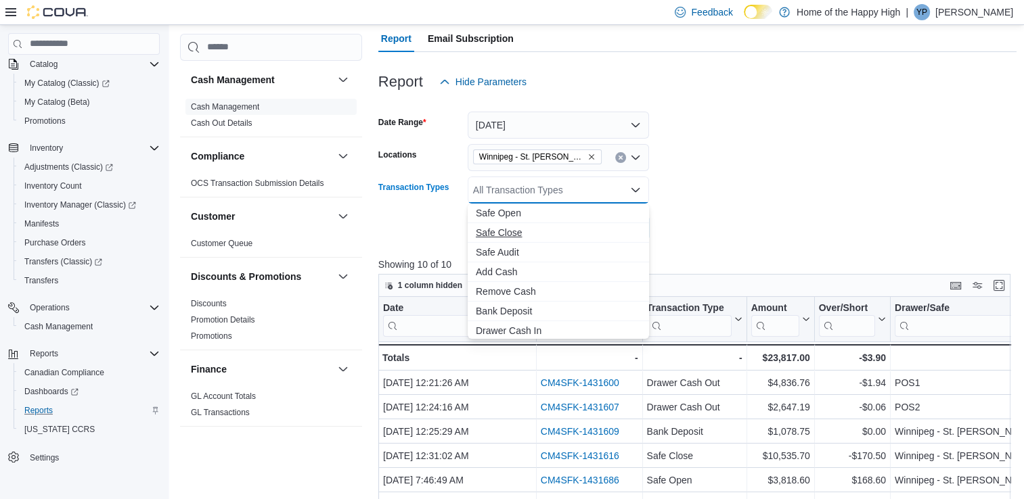
click at [504, 229] on span "Safe Close" at bounding box center [558, 233] width 165 height 14
click at [701, 232] on form "Date Range Yesterday Locations Winnipeg - St. Mary's - The Joint Transaction Ty…" at bounding box center [697, 168] width 639 height 146
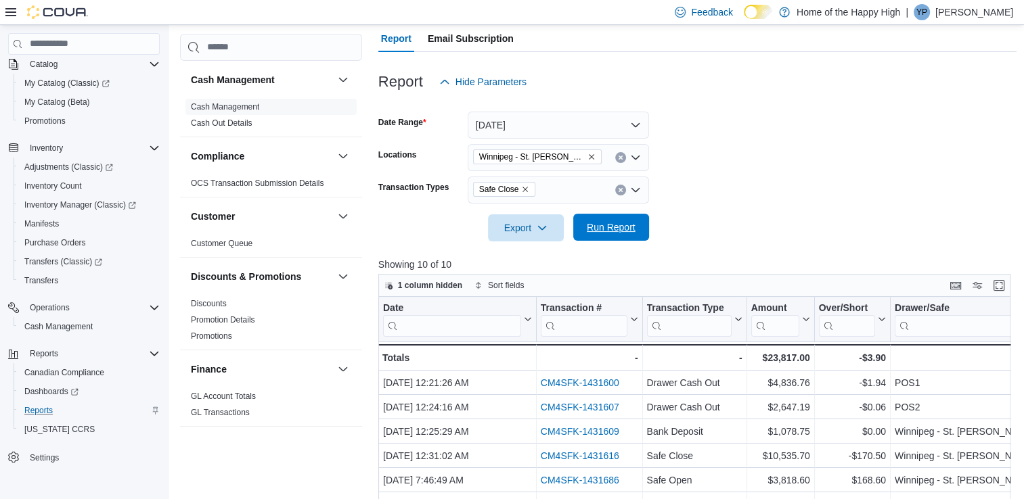
click at [621, 222] on span "Run Report" at bounding box center [611, 228] width 49 height 14
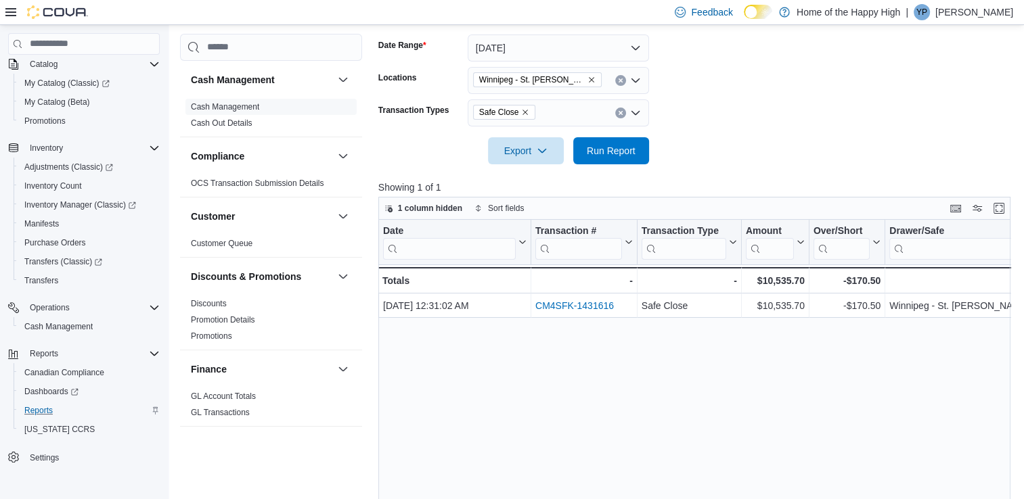
scroll to position [201, 0]
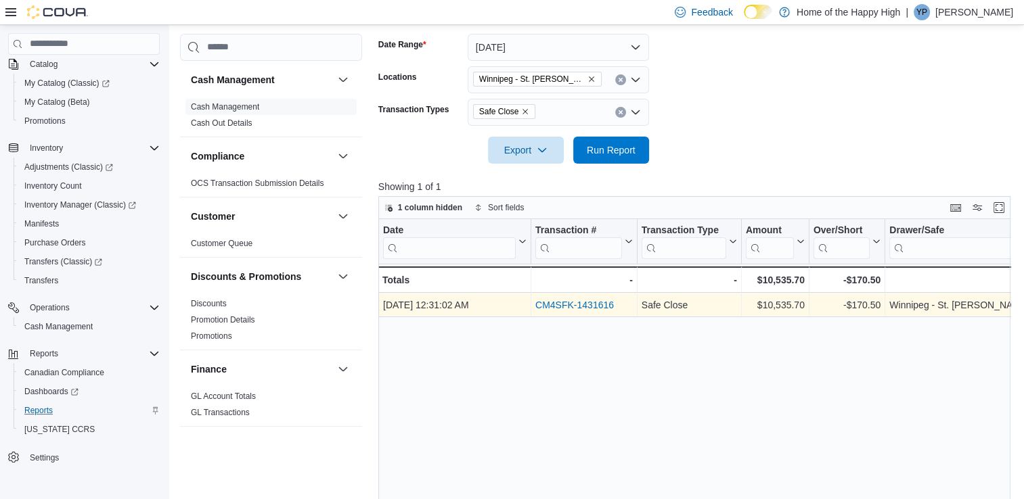
click at [577, 297] on div "CM4SFK-1431616" at bounding box center [583, 305] width 97 height 16
click at [574, 302] on link "CM4SFK-1431616" at bounding box center [574, 305] width 79 height 11
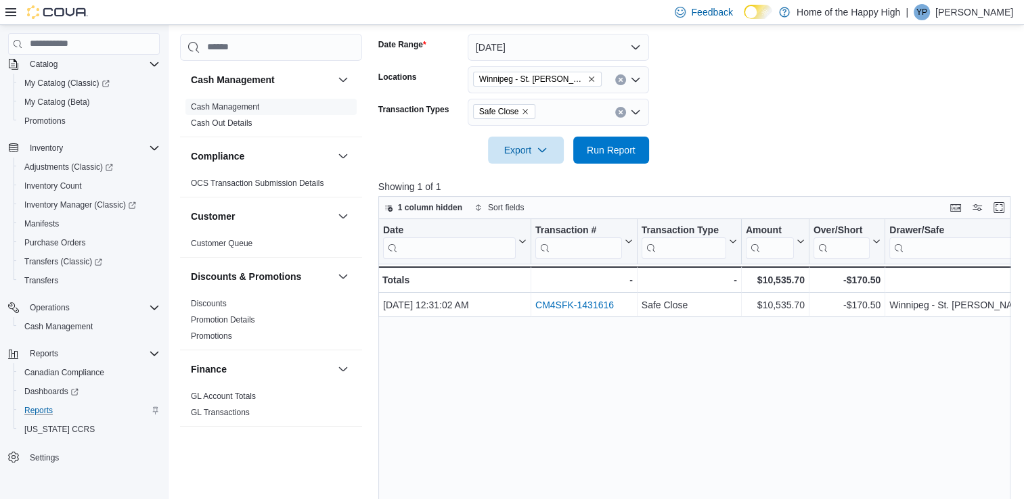
scroll to position [0, 0]
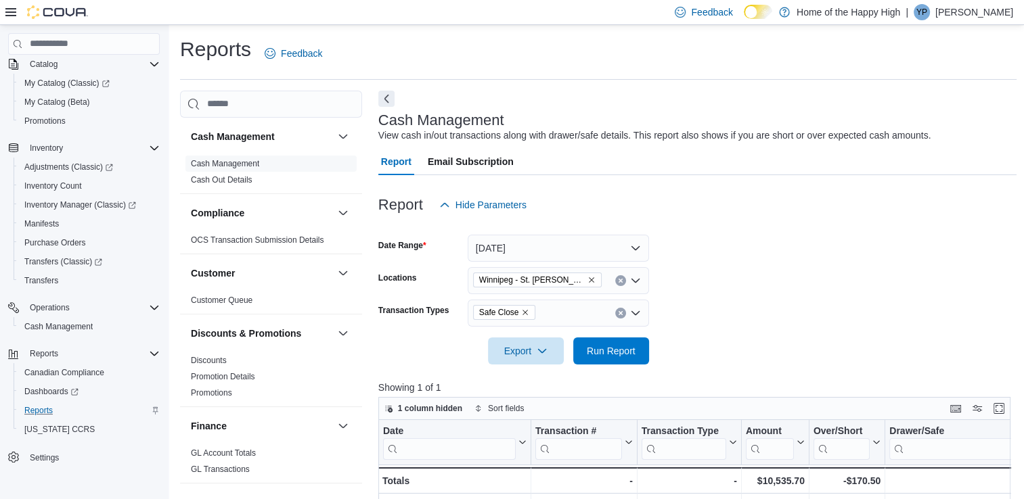
click at [772, 244] on form "Date Range Yesterday Locations Winnipeg - St. Mary's - The Joint Transaction Ty…" at bounding box center [697, 292] width 639 height 146
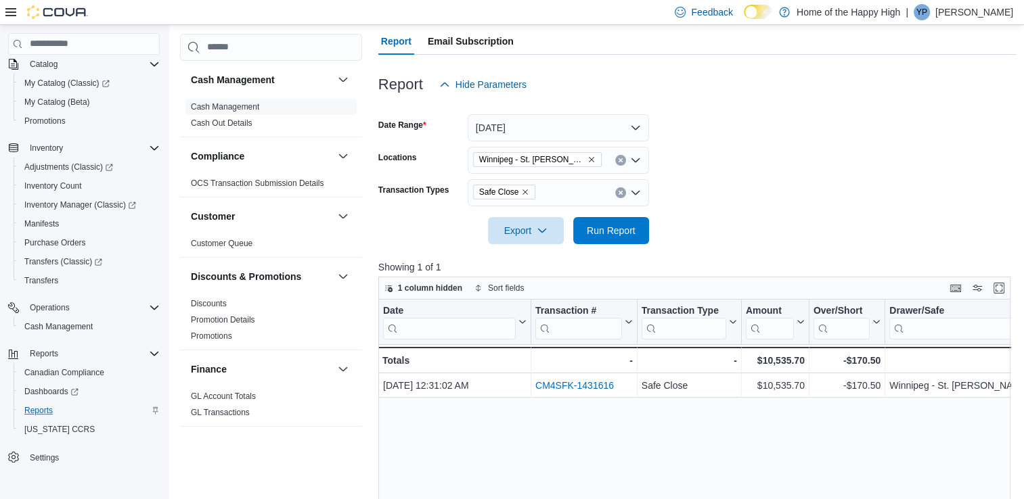
scroll to position [106, 0]
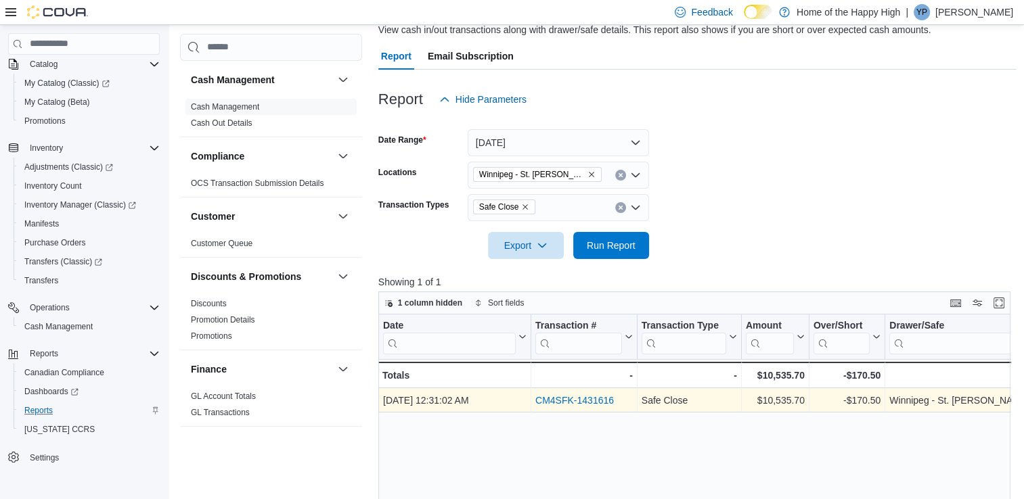
click at [577, 406] on div "CM4SFK-1431616" at bounding box center [583, 401] width 97 height 16
click at [573, 402] on link "CM4SFK-1431616" at bounding box center [574, 400] width 79 height 11
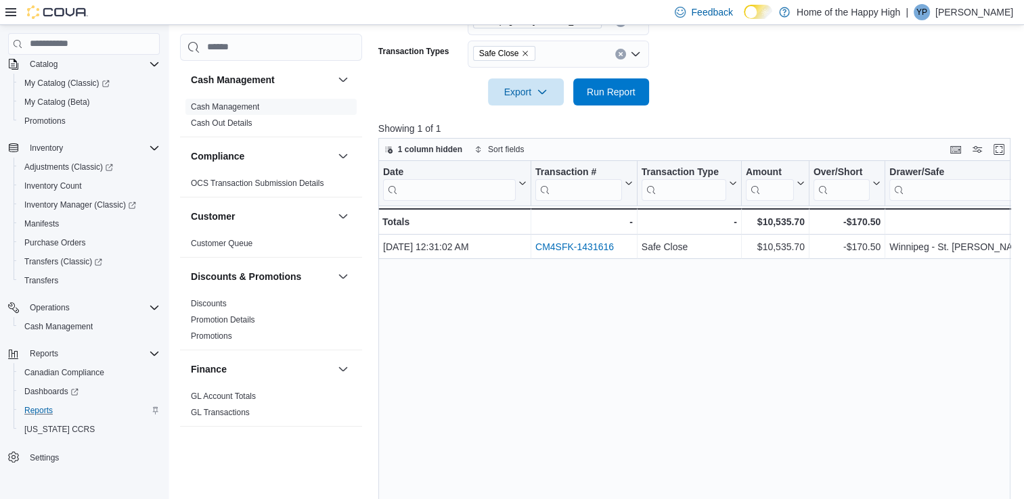
scroll to position [268, 0]
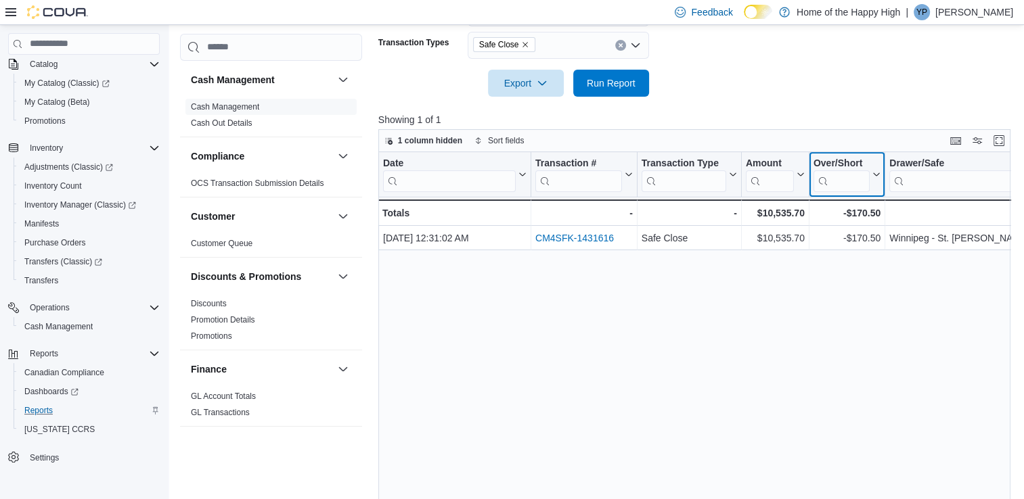
click at [856, 180] on input "search" at bounding box center [842, 181] width 56 height 22
click at [866, 178] on input "search" at bounding box center [842, 181] width 56 height 22
click at [870, 178] on icon at bounding box center [875, 175] width 11 height 8
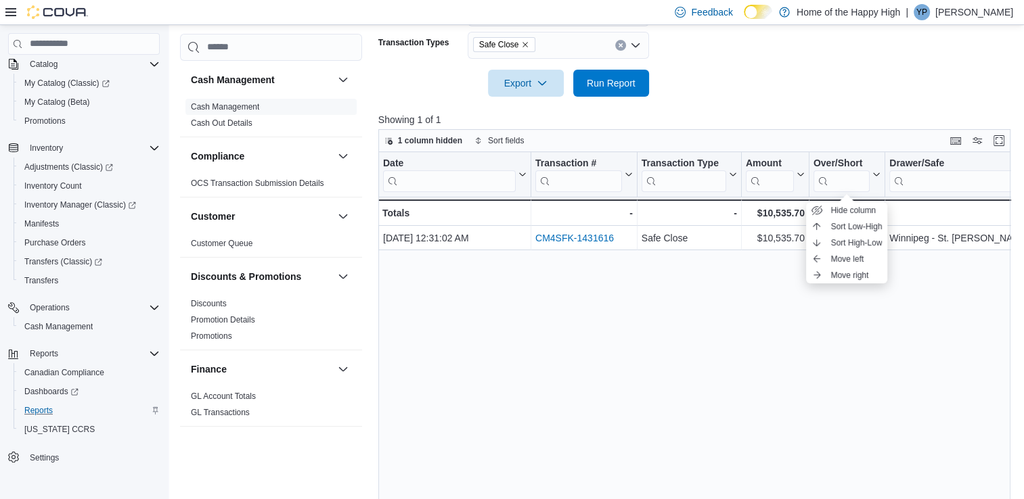
click at [854, 328] on div "Date Click to view column header actions Transaction # Click to view column hea…" at bounding box center [697, 340] width 639 height 377
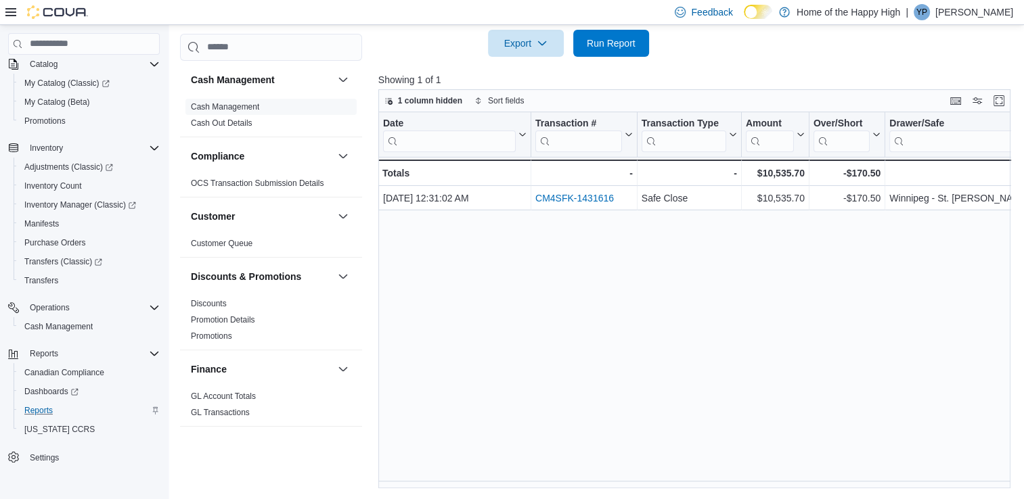
scroll to position [0, 0]
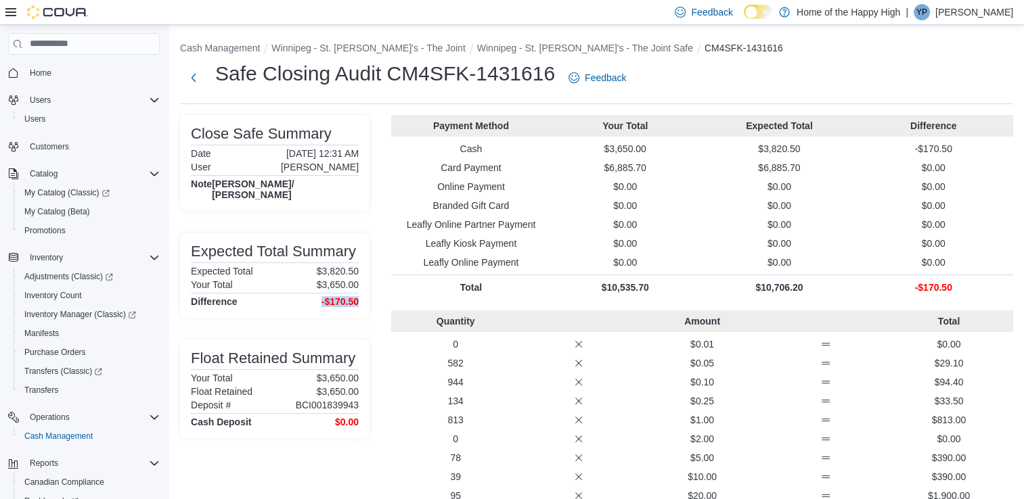
drag, startPoint x: 365, startPoint y: 290, endPoint x: 320, endPoint y: 288, distance: 45.4
click at [320, 288] on div "Expected Total Summary Expected Total $3,820.50 Your Total $3,650.00 Difference…" at bounding box center [275, 275] width 190 height 85
drag, startPoint x: 320, startPoint y: 288, endPoint x: 613, endPoint y: 262, distance: 294.2
click at [613, 262] on p "$0.00" at bounding box center [625, 263] width 149 height 14
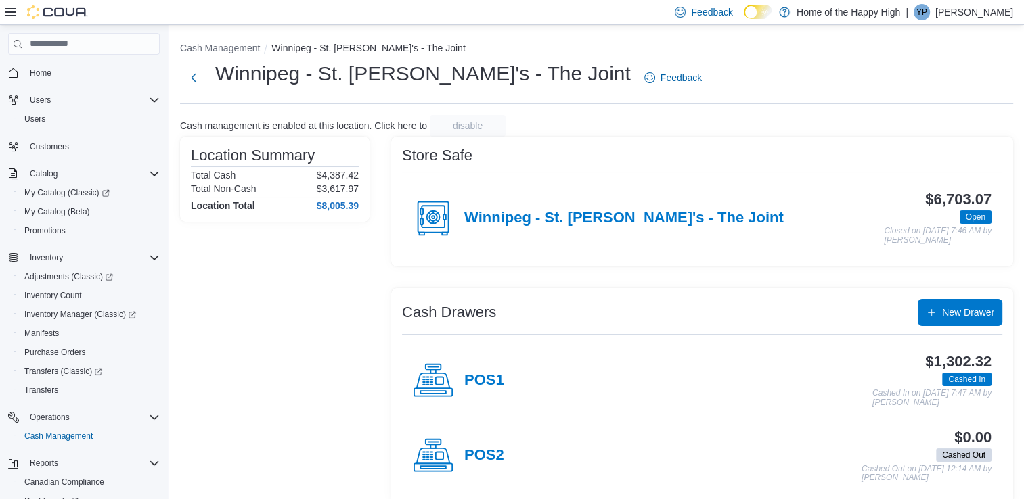
click at [32, 1] on div at bounding box center [46, 12] width 83 height 24
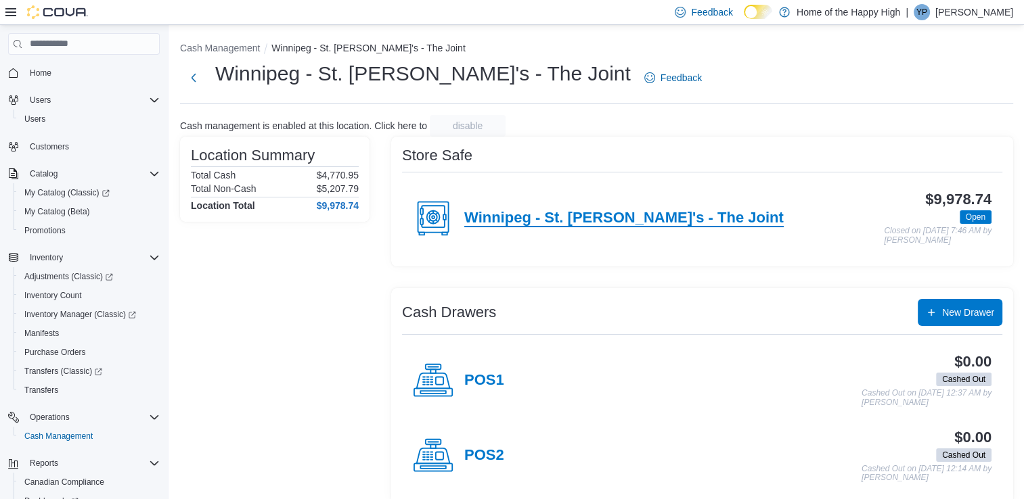
click at [544, 211] on h4 "Winnipeg - St. [PERSON_NAME]'s - The Joint" at bounding box center [623, 219] width 319 height 18
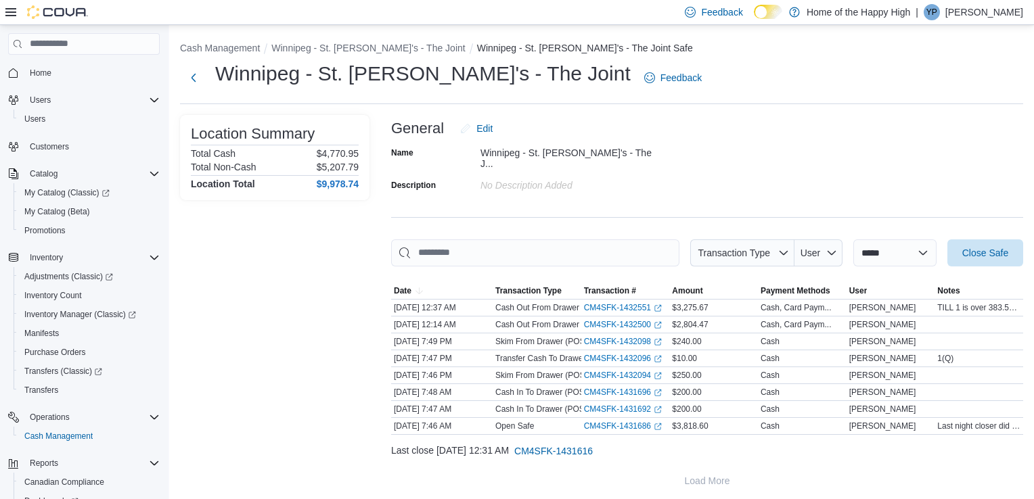
click at [515, 152] on div "Winnipeg - St. [PERSON_NAME]'s - The J..." at bounding box center [571, 155] width 181 height 27
drag, startPoint x: 515, startPoint y: 152, endPoint x: 712, endPoint y: 148, distance: 197.0
click at [712, 148] on div "Name [GEOGRAPHIC_DATA] - St. [PERSON_NAME]'s - The J... Description No Descript…" at bounding box center [707, 168] width 632 height 53
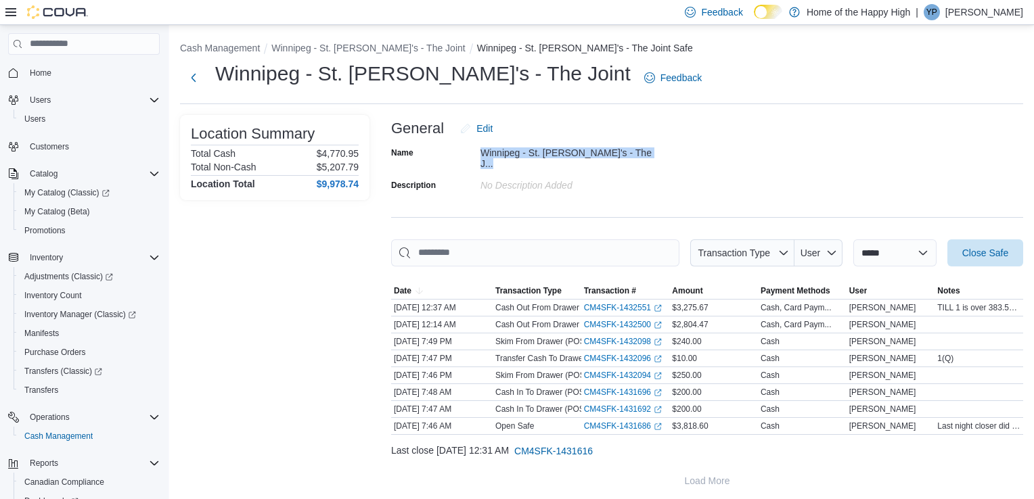
click at [712, 148] on div "Name [GEOGRAPHIC_DATA] - St. [PERSON_NAME]'s - The J... Description No Descript…" at bounding box center [707, 168] width 632 height 53
click at [884, 242] on select "**********" at bounding box center [894, 253] width 83 height 27
click at [866, 227] on div "**********" at bounding box center [707, 305] width 632 height 380
click at [872, 243] on select "**********" at bounding box center [894, 253] width 83 height 27
click at [828, 195] on div "**********" at bounding box center [707, 305] width 632 height 380
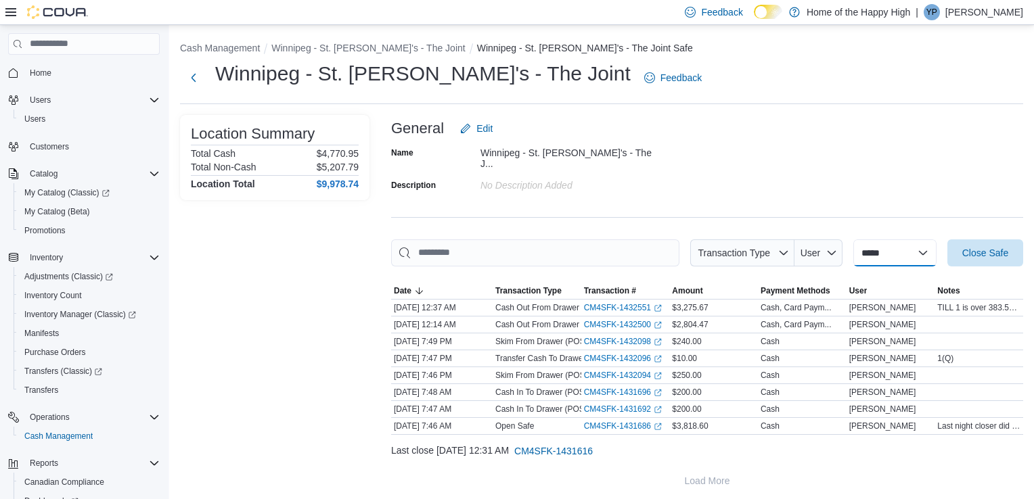
click at [859, 244] on select "**********" at bounding box center [894, 253] width 83 height 27
click at [853, 166] on div "Name [GEOGRAPHIC_DATA] - St. [PERSON_NAME]'s - The J... Description No Descript…" at bounding box center [707, 168] width 632 height 53
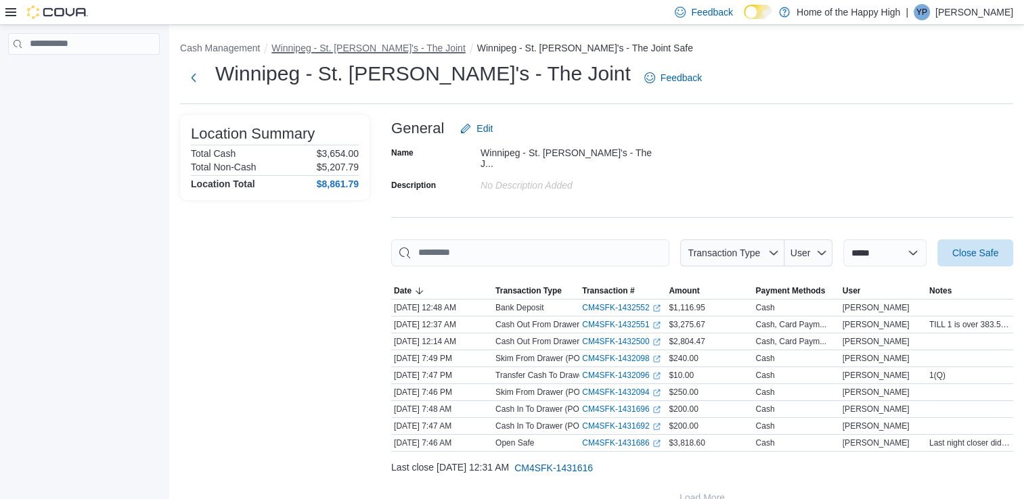
click at [371, 43] on button "Winnipeg - St. [PERSON_NAME]'s - The Joint" at bounding box center [368, 48] width 194 height 11
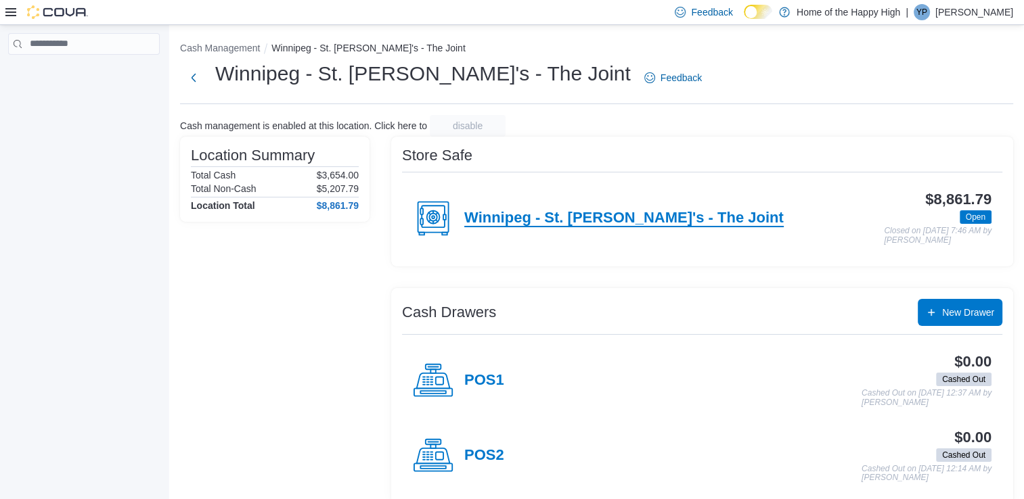
click at [517, 211] on h4 "Winnipeg - St. [PERSON_NAME]'s - The Joint" at bounding box center [623, 219] width 319 height 18
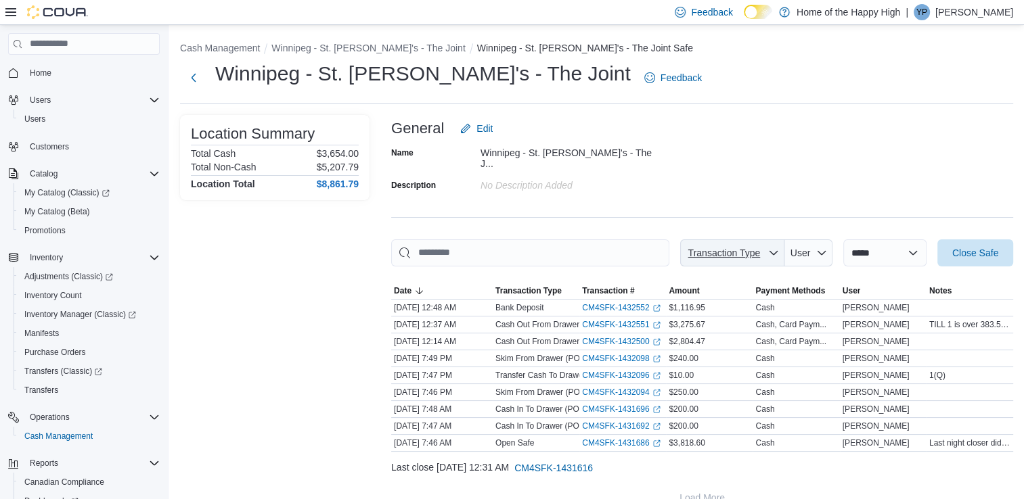
click at [717, 246] on span "Transaction Type" at bounding box center [724, 253] width 77 height 14
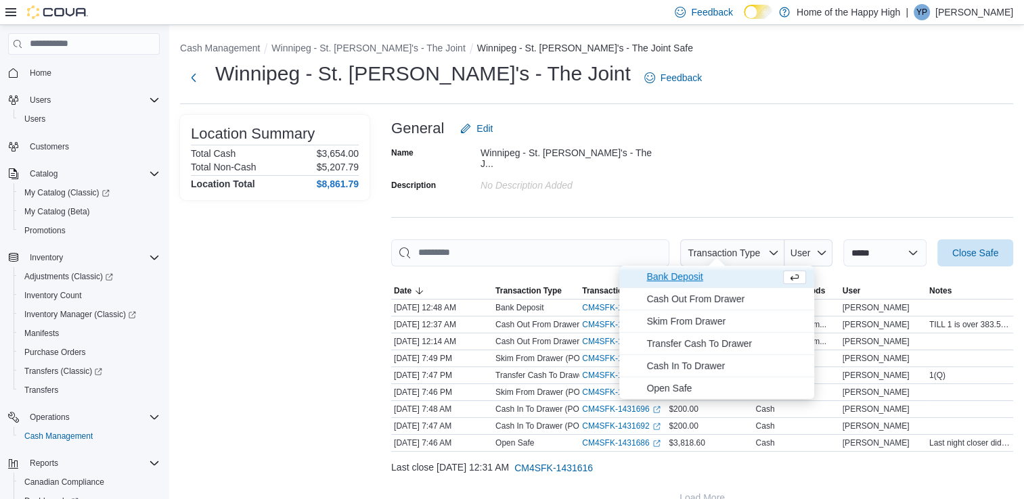
click at [665, 273] on span "Bank Deposit" at bounding box center [710, 277] width 129 height 16
type input "**********"
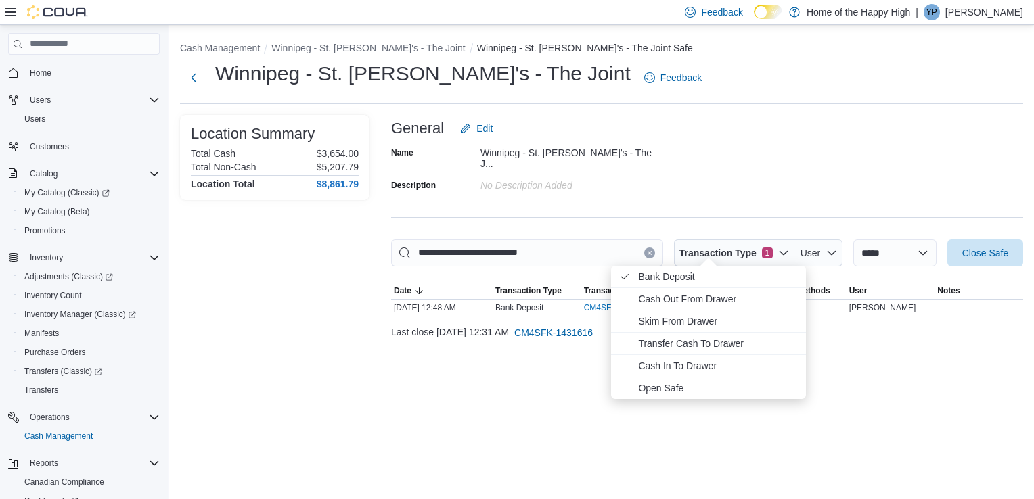
click at [785, 145] on div "Name Winnipeg - St. Mary's - The J... Description No Description added" at bounding box center [707, 168] width 632 height 53
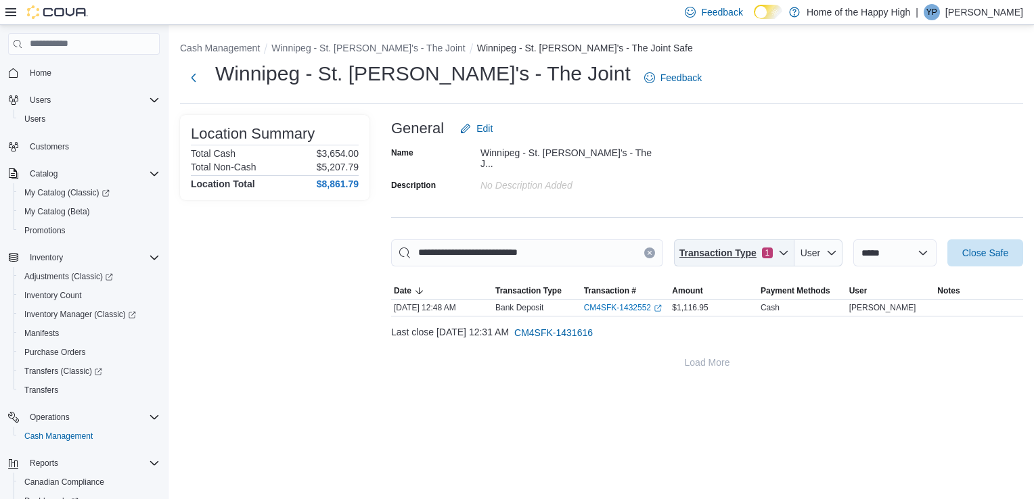
click at [727, 250] on span "Transaction Type" at bounding box center [718, 253] width 77 height 14
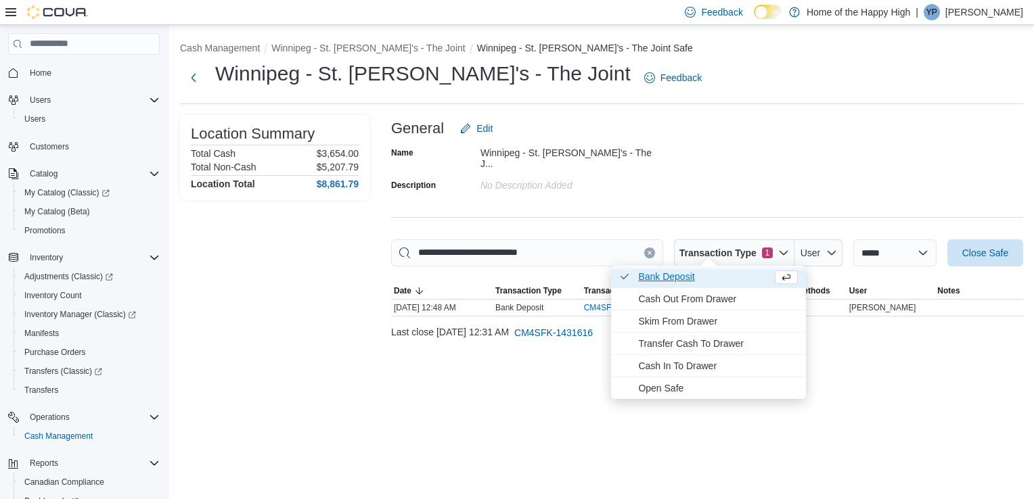
click at [671, 286] on span "Bank Deposit . Checked option." at bounding box center [708, 277] width 195 height 22
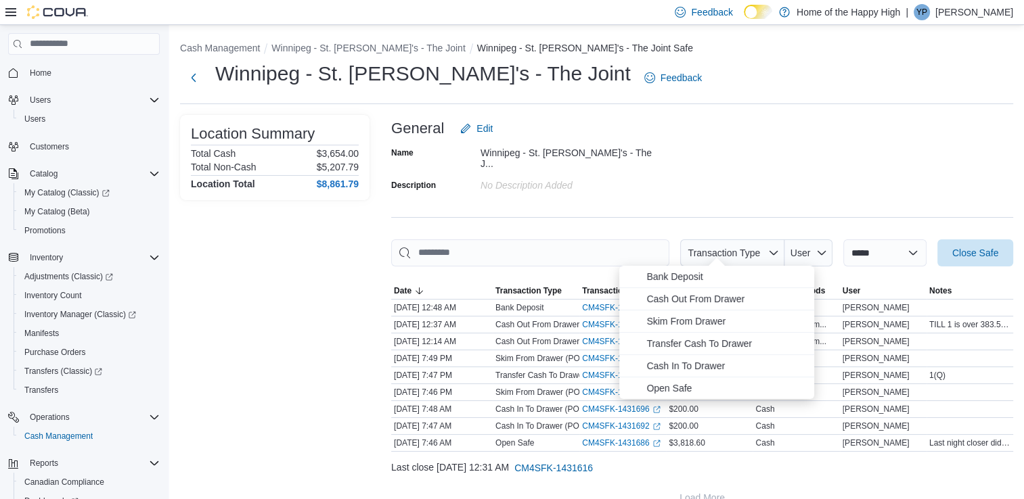
click at [759, 151] on div "Name Winnipeg - St. Mary's - The J... Description No Description added" at bounding box center [702, 168] width 622 height 53
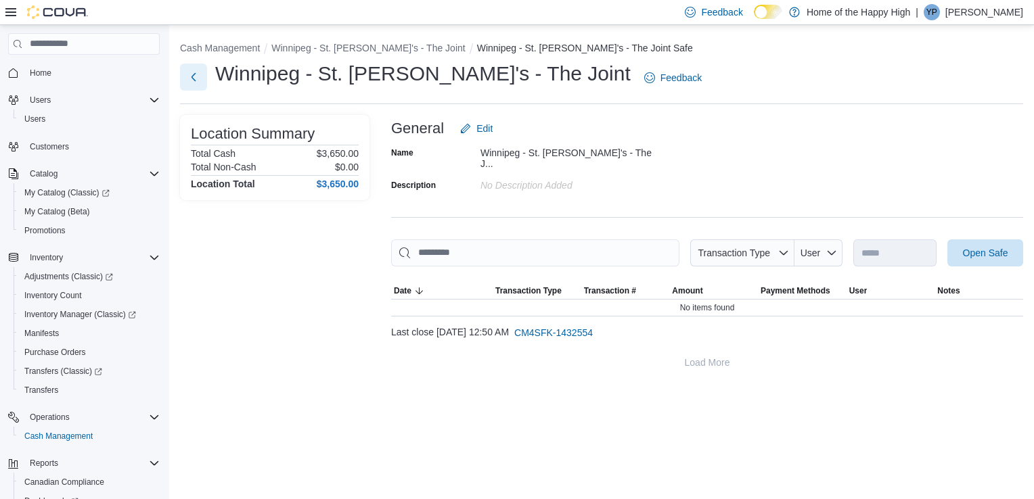
click at [192, 85] on button "Next" at bounding box center [193, 77] width 27 height 27
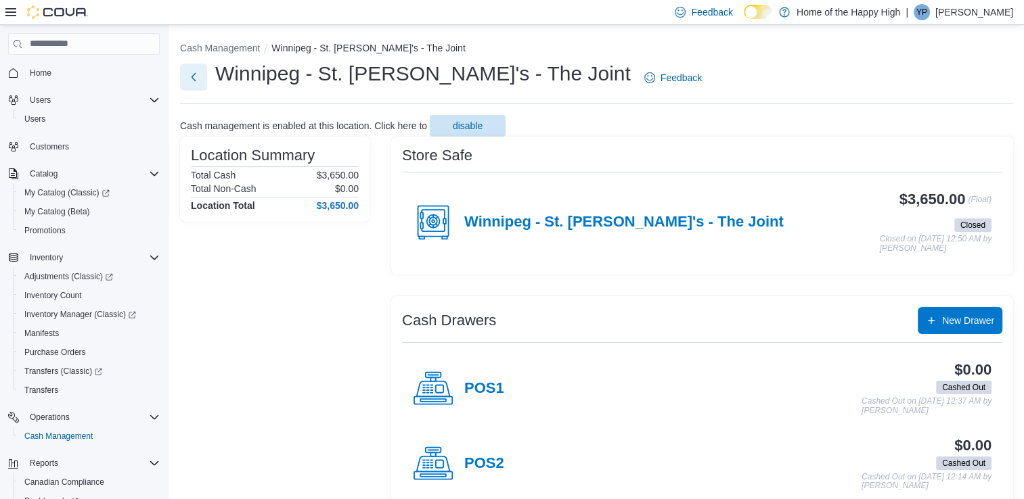
click at [198, 75] on button "Next" at bounding box center [193, 77] width 27 height 27
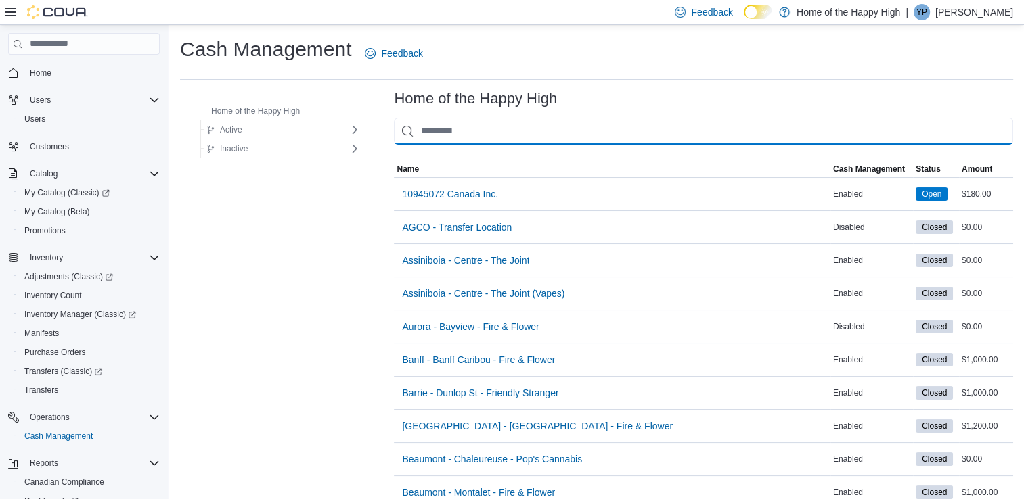
click at [428, 136] on input "This is a search bar. As you type, the results lower in the page will automatic…" at bounding box center [703, 131] width 619 height 27
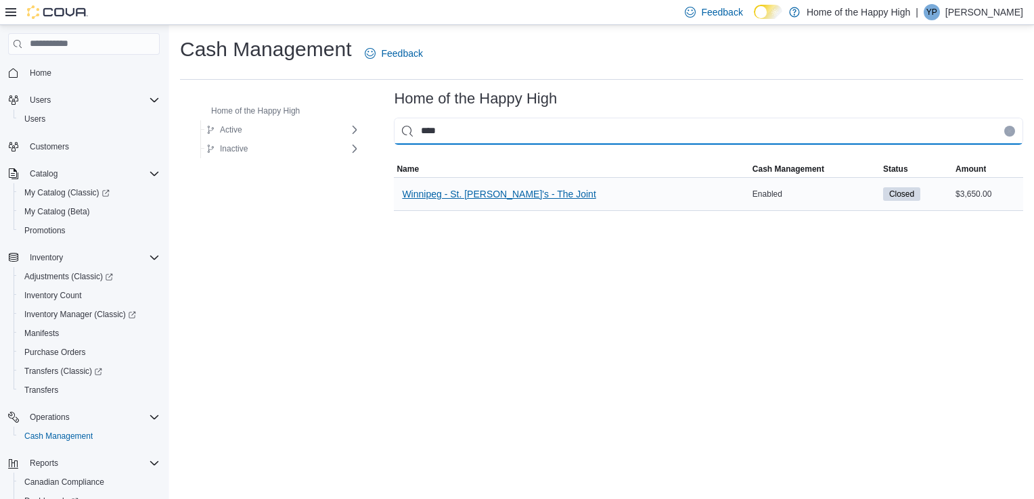
type input "****"
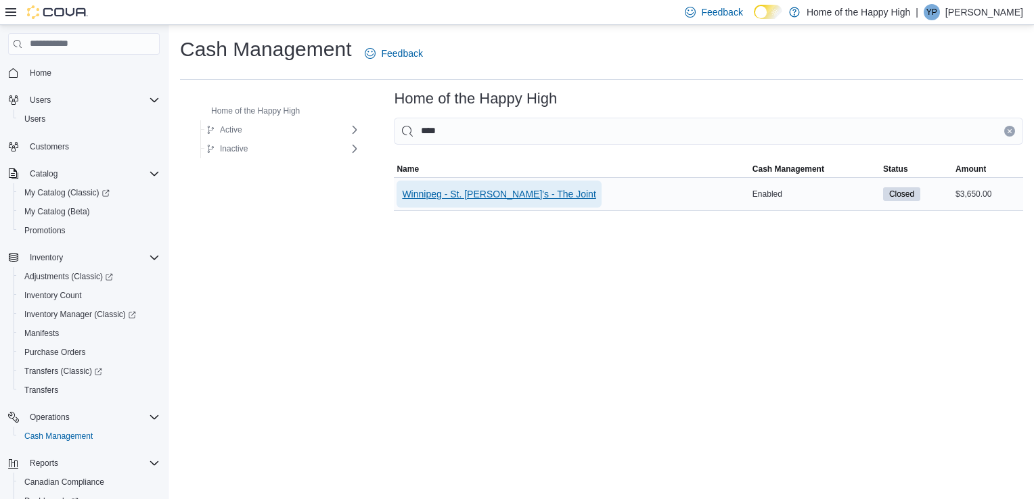
click at [452, 194] on span "Winnipeg - St. [PERSON_NAME]'s - The Joint" at bounding box center [499, 194] width 194 height 14
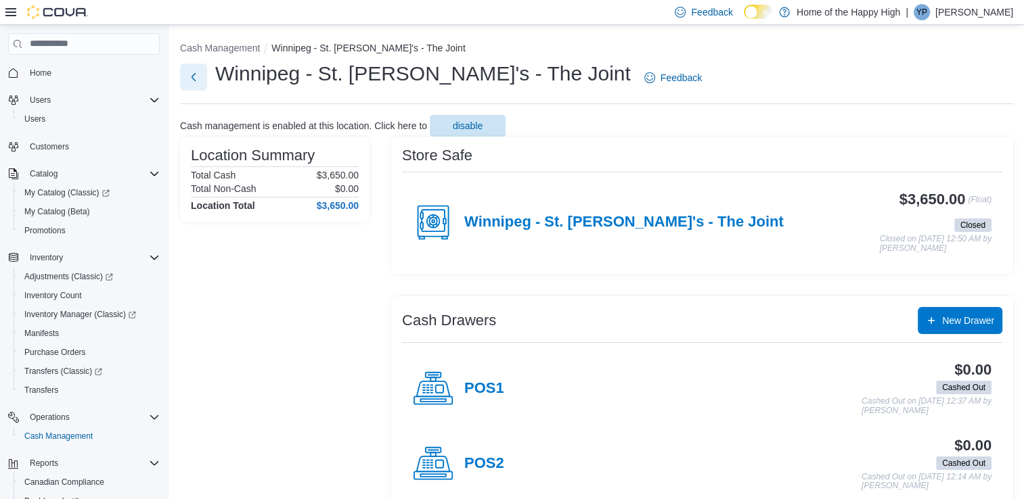
click at [199, 83] on button "Next" at bounding box center [193, 77] width 27 height 27
